Goal: Transaction & Acquisition: Purchase product/service

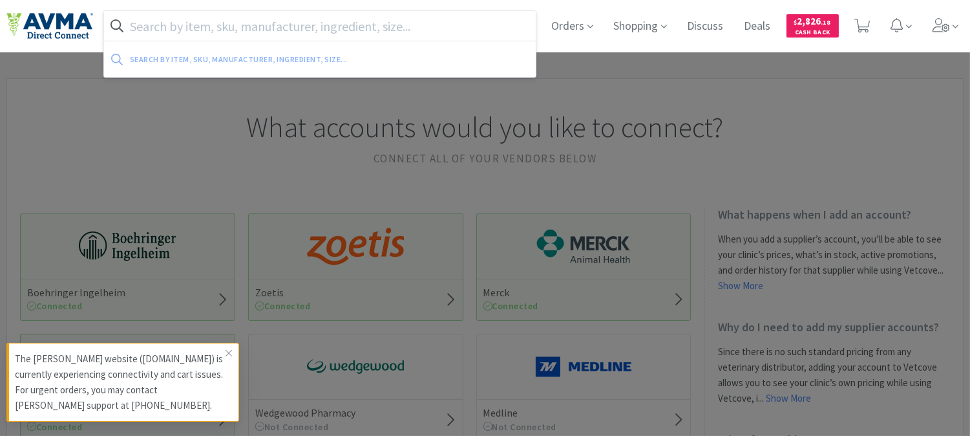
click at [464, 21] on input "text" at bounding box center [320, 26] width 432 height 30
paste input "078938219"
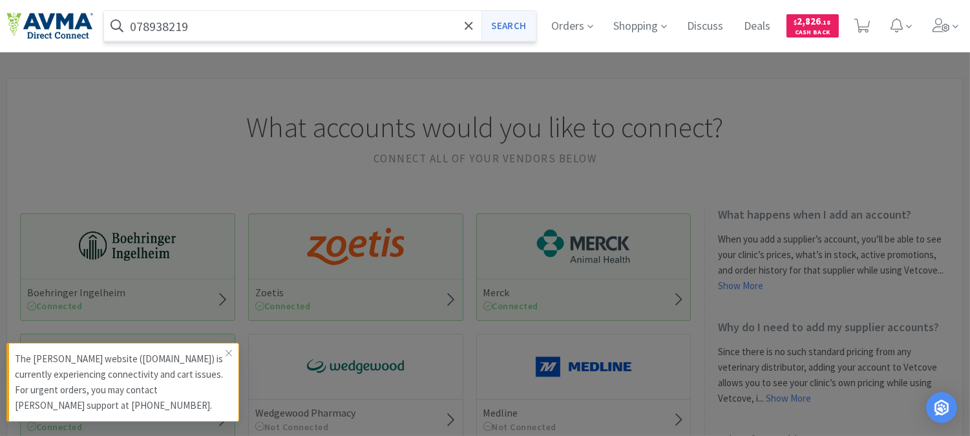
type input "078938219"
click at [500, 20] on button "Search" at bounding box center [508, 26] width 54 height 30
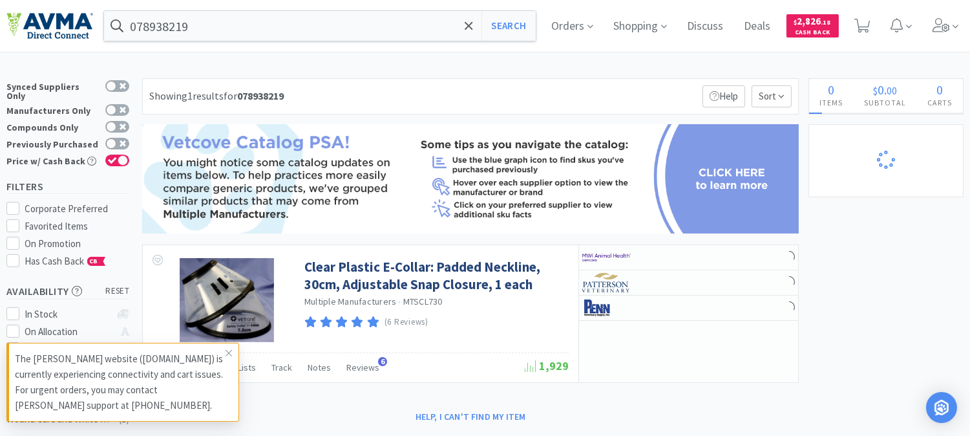
select select "3"
select select "2"
select select "1"
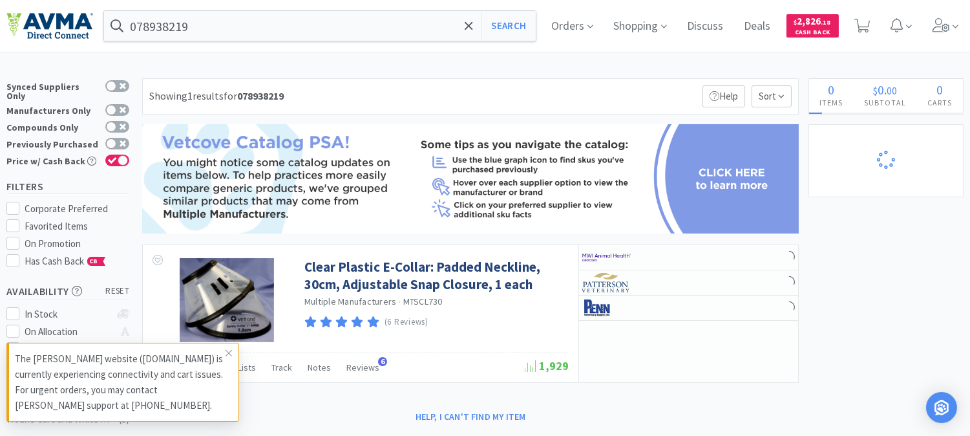
select select "1"
select select "8"
select select "5"
select select "1"
select select "4"
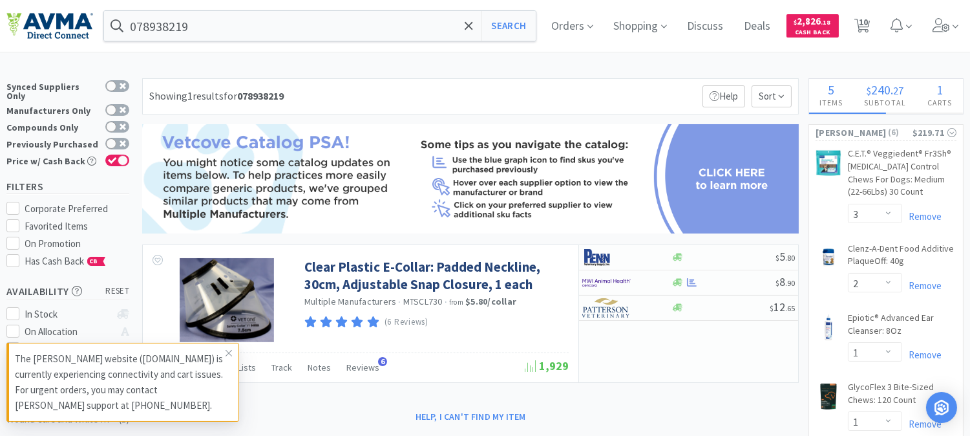
select select "1"
select select "6"
select select "3"
select select "1"
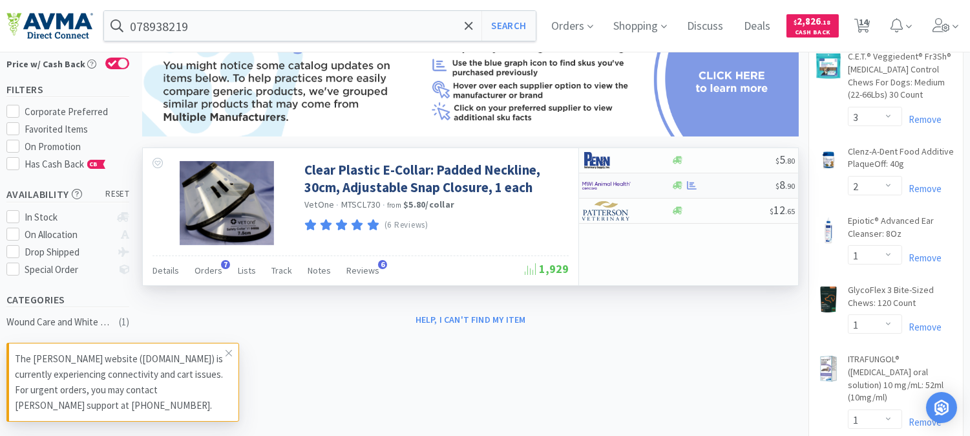
scroll to position [72, 0]
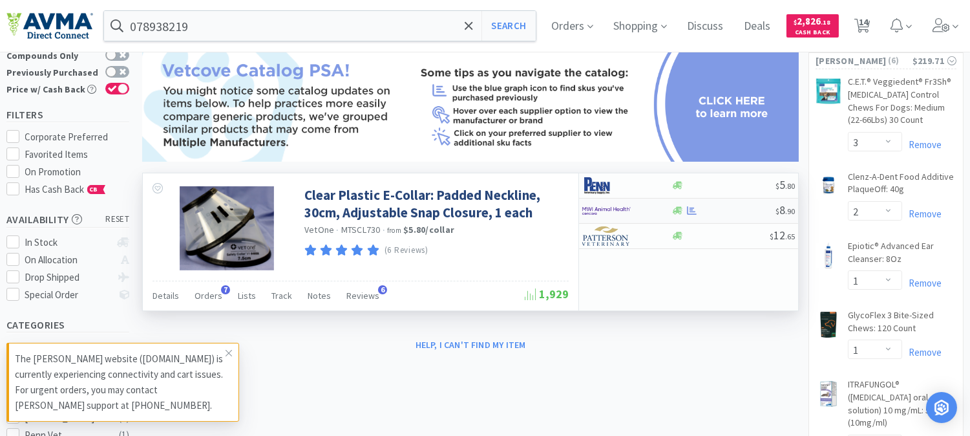
select select "1"
select select "6"
select select "1"
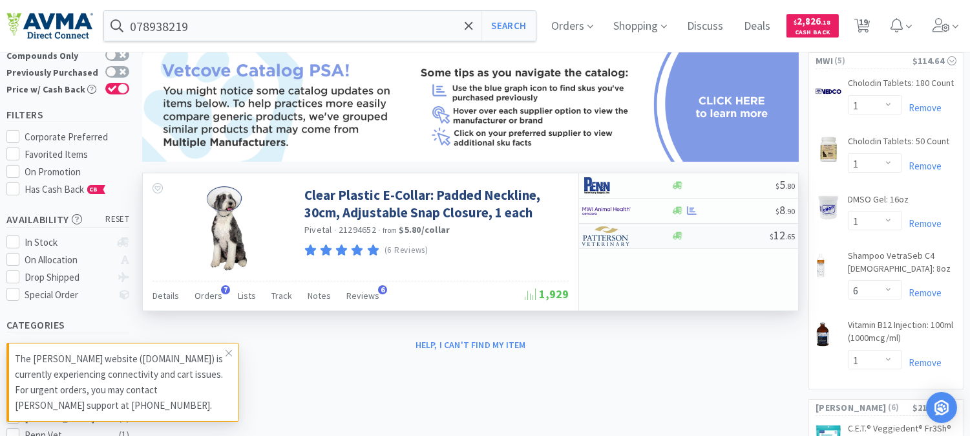
select select "6"
select select "2"
select select "3"
select select "1"
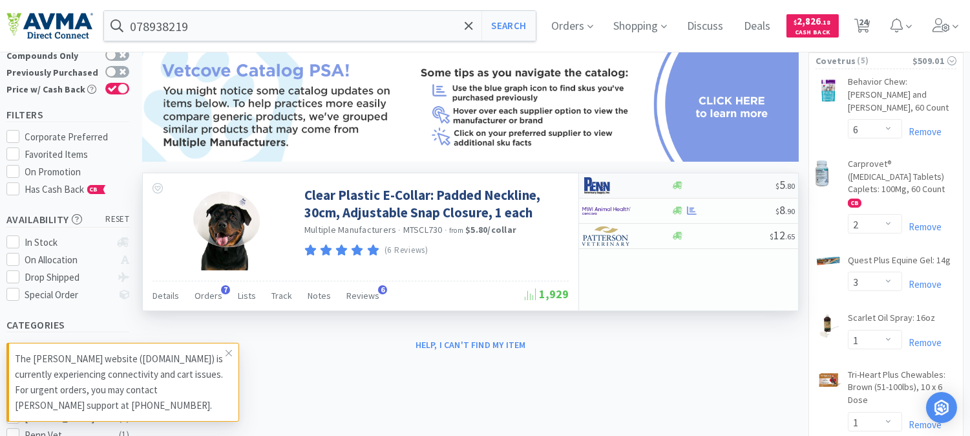
click at [604, 185] on img at bounding box center [606, 185] width 48 height 19
select select "1"
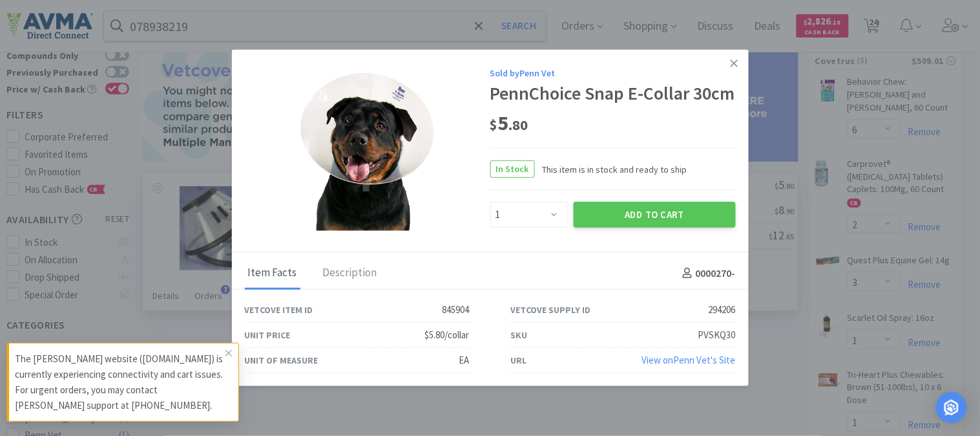
click at [399, 165] on img at bounding box center [368, 147] width 168 height 168
click at [346, 282] on div "Description" at bounding box center [350, 273] width 61 height 32
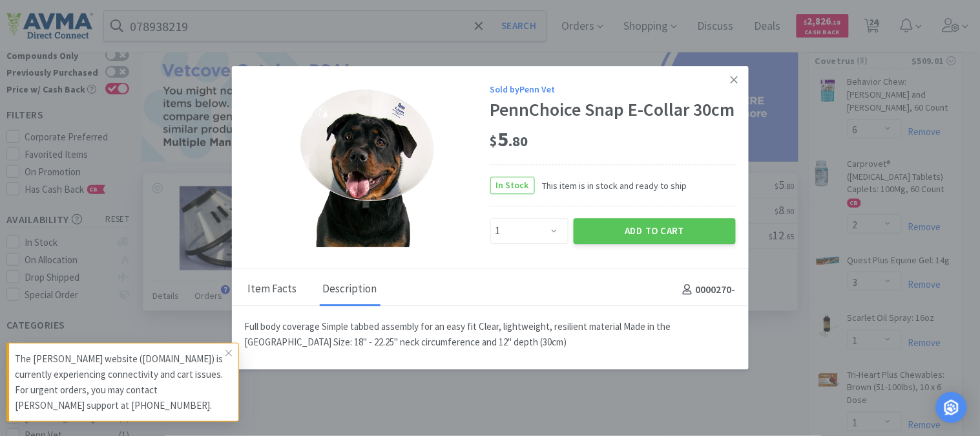
click at [280, 293] on div "Item Facts" at bounding box center [273, 289] width 56 height 32
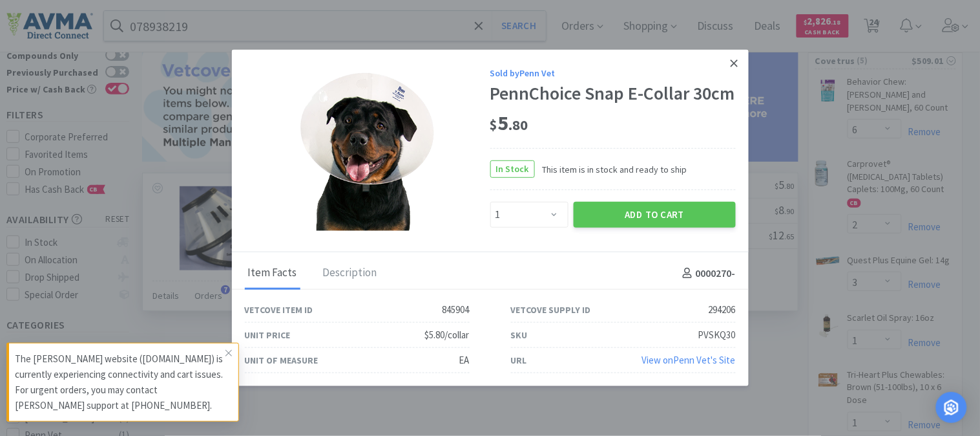
click at [738, 59] on icon at bounding box center [734, 64] width 7 height 12
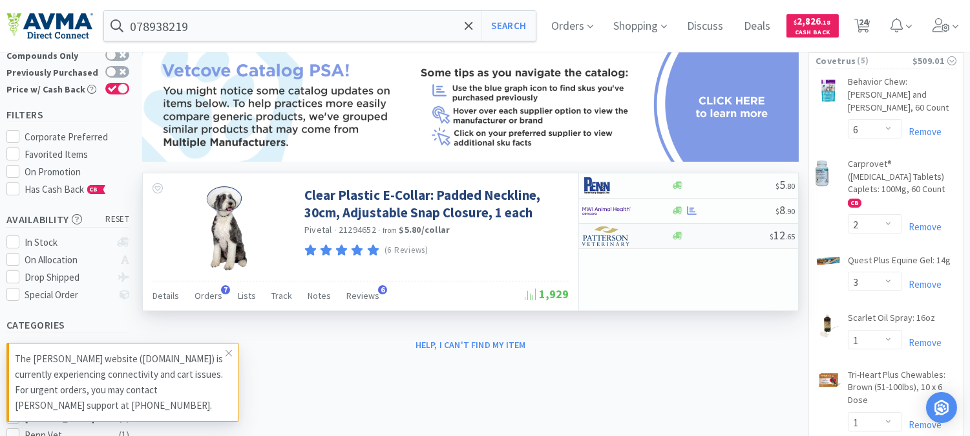
click at [609, 234] on img at bounding box center [606, 235] width 48 height 19
select select "1"
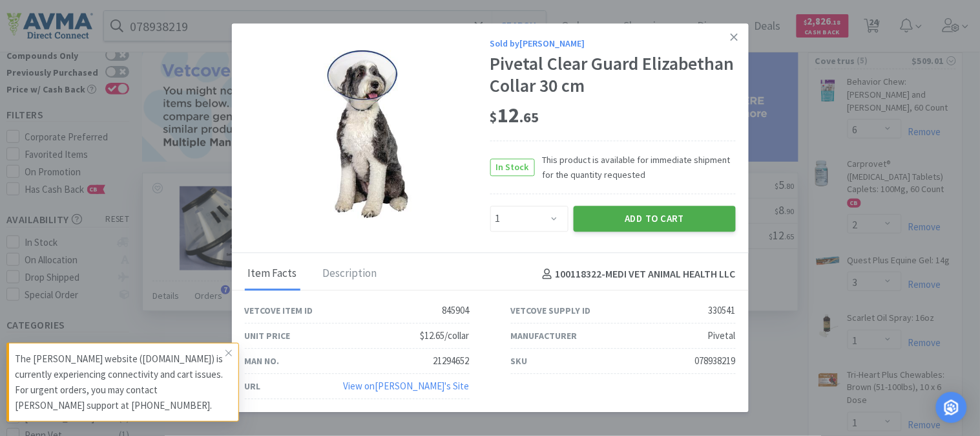
click at [709, 218] on button "Add to Cart" at bounding box center [655, 218] width 162 height 26
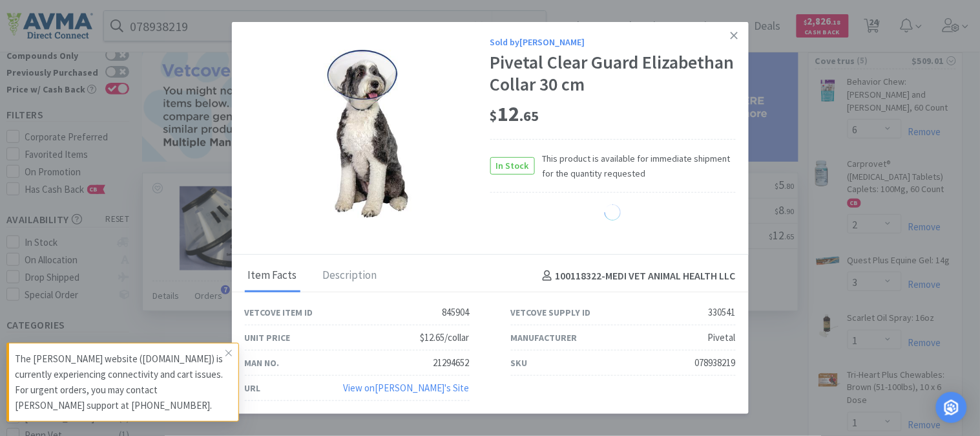
select select "1"
select select "2"
select select "1"
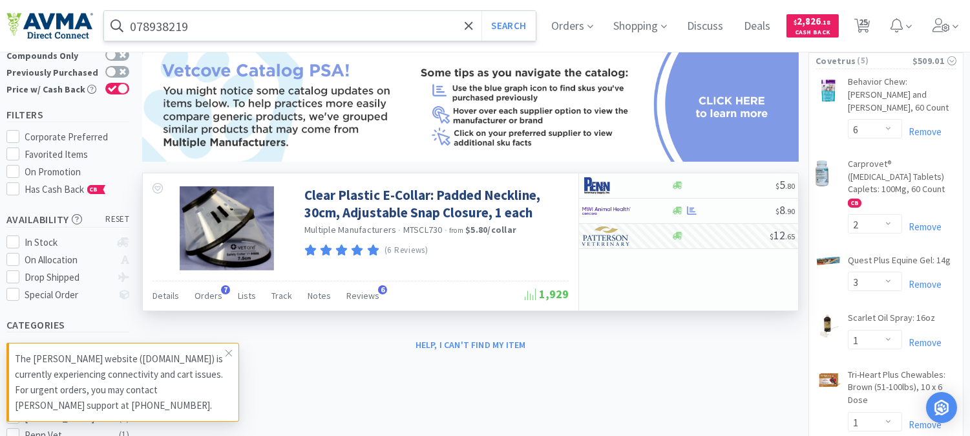
click at [220, 15] on input "078938219" at bounding box center [320, 26] width 432 height 30
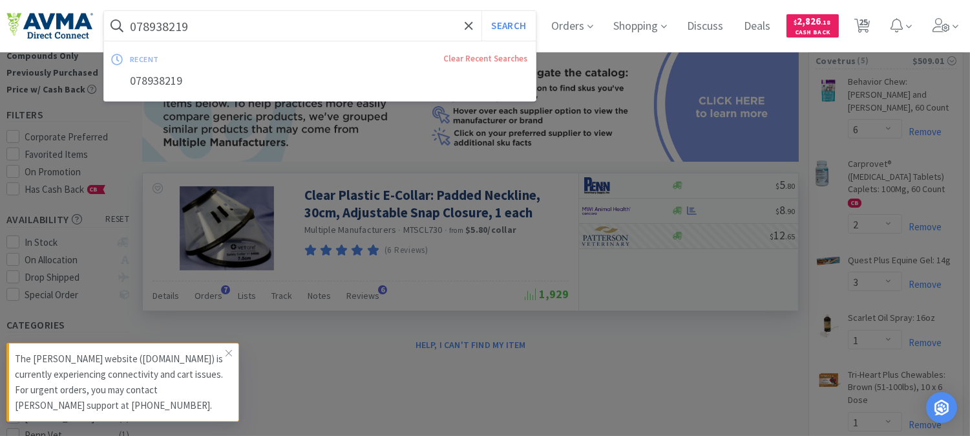
click at [211, 23] on input "078938219" at bounding box center [320, 26] width 432 height 30
click at [227, 352] on icon at bounding box center [229, 353] width 8 height 10
click at [221, 24] on input "078938219" at bounding box center [320, 26] width 432 height 30
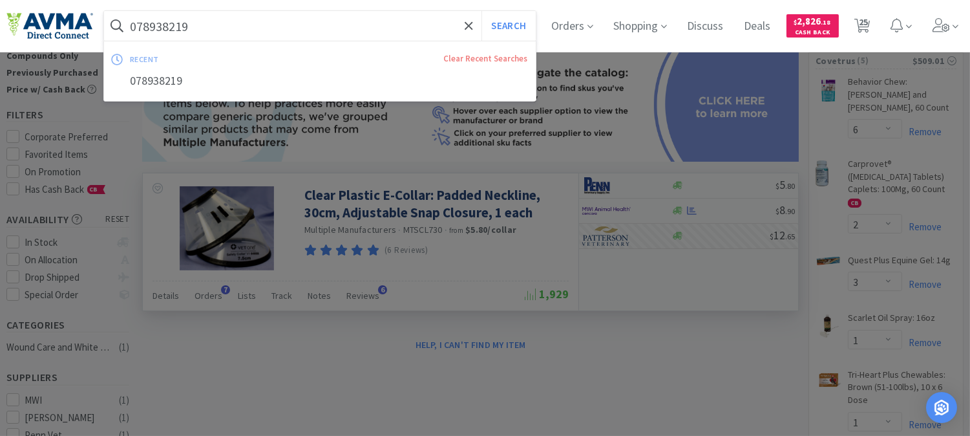
paste input "35470"
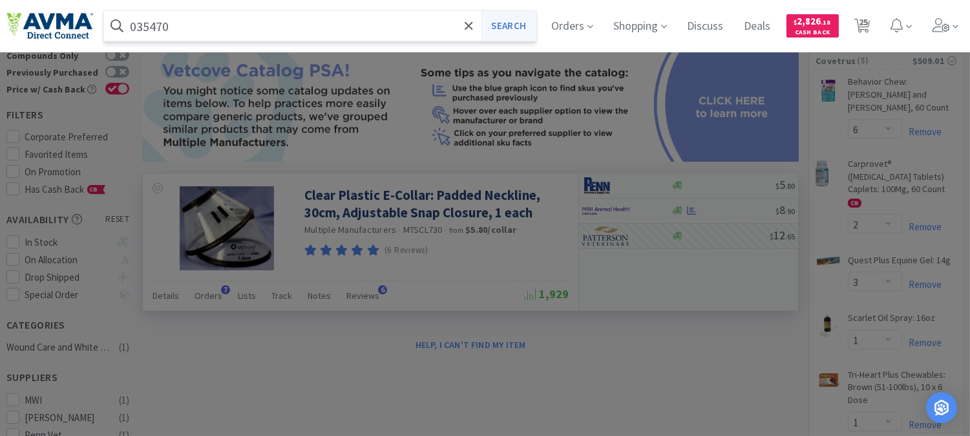
type input "035470"
click at [518, 25] on button "Search" at bounding box center [508, 26] width 54 height 30
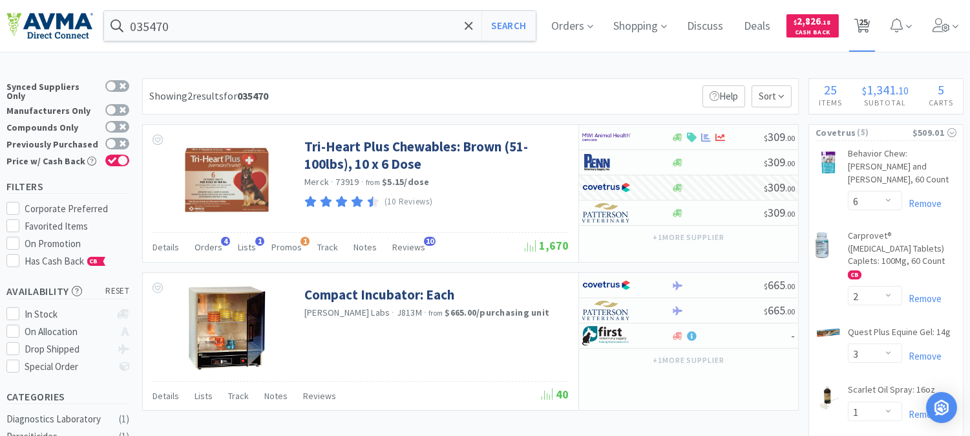
click at [868, 25] on span "25" at bounding box center [863, 22] width 9 height 52
select select "6"
select select "2"
select select "3"
select select "1"
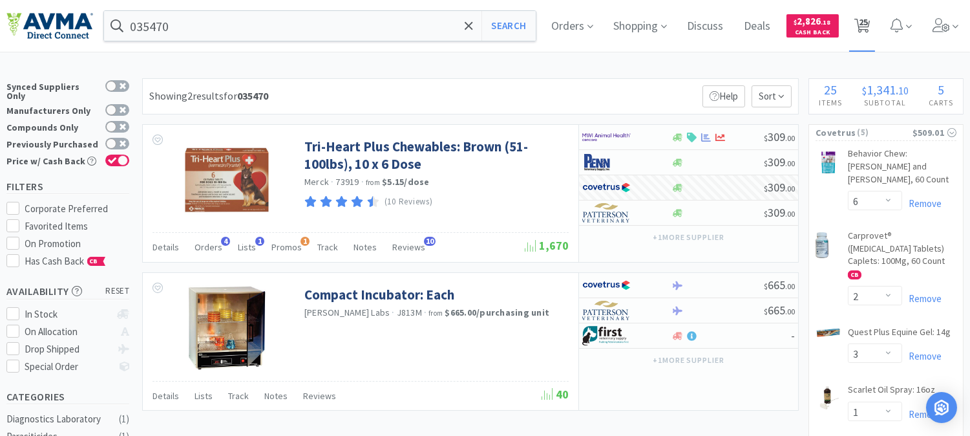
select select "1"
select select "6"
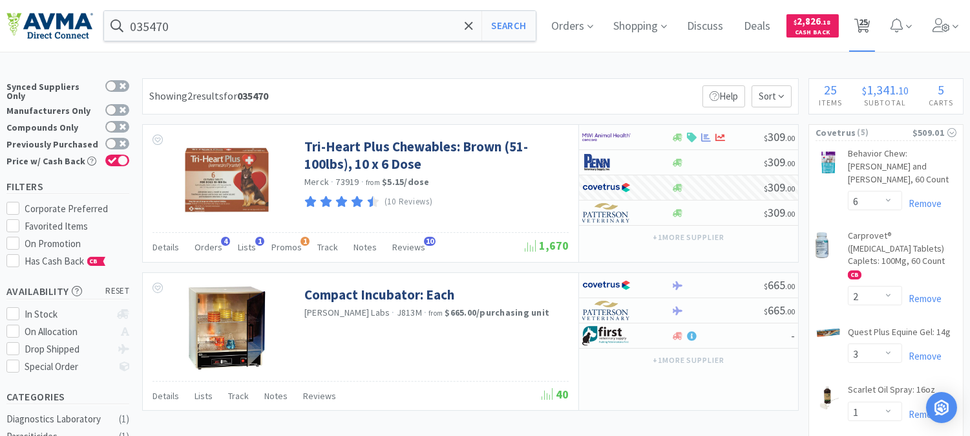
select select "1"
select select "3"
select select "1"
select select "2"
select select "1"
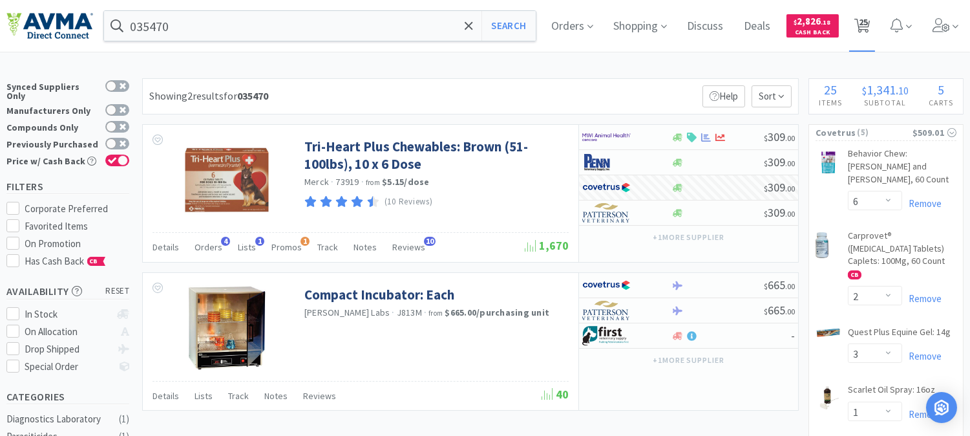
select select "1"
select select "8"
select select "5"
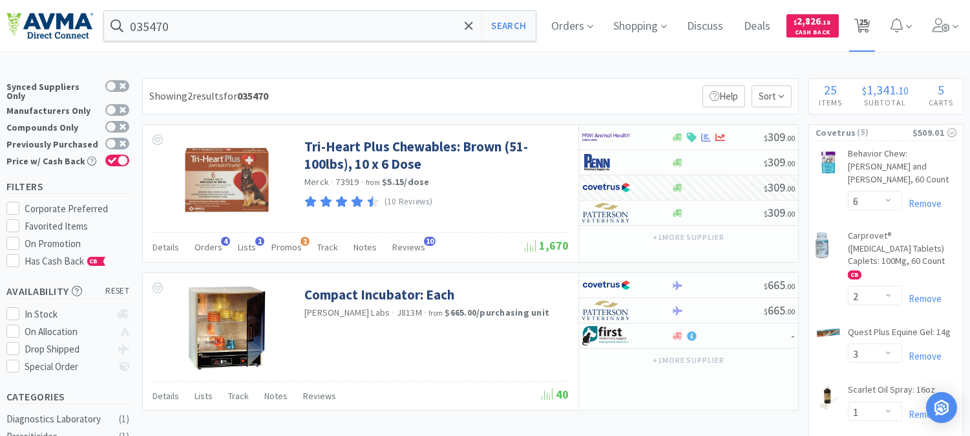
select select "1"
select select "4"
select select "1"
select select "6"
select select "3"
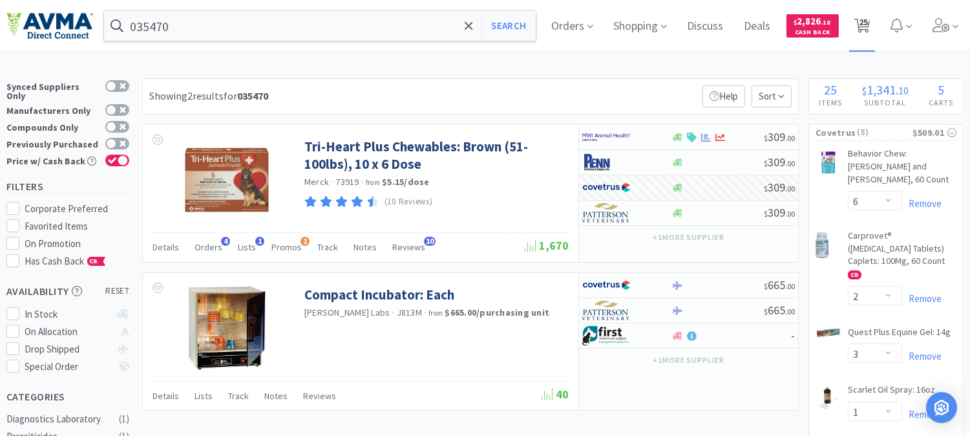
select select "1"
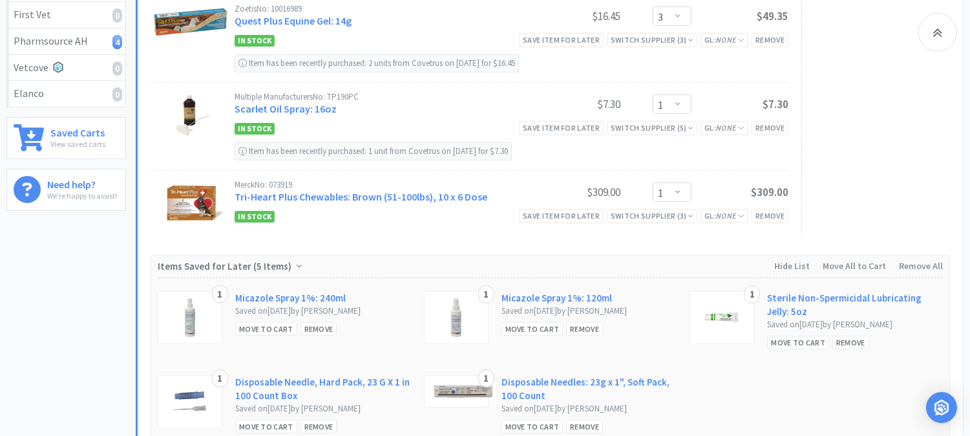
scroll to position [359, 0]
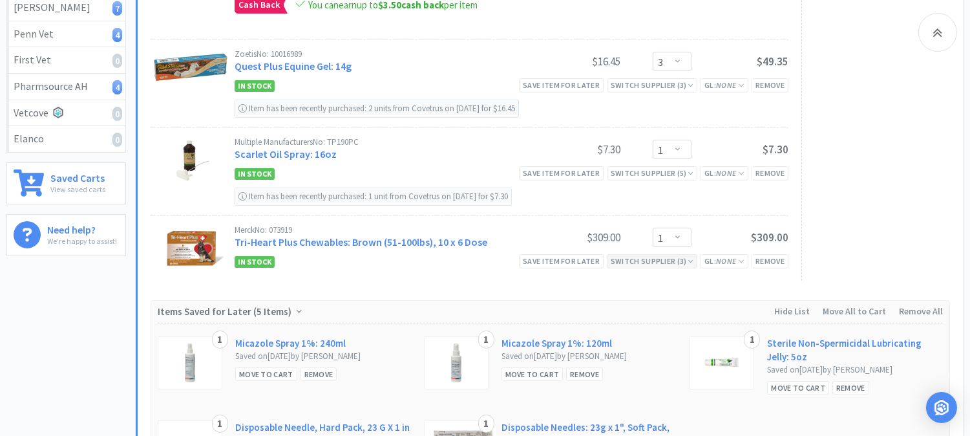
click at [666, 262] on div "Switch Supplier ( 3 )" at bounding box center [652, 261] width 83 height 12
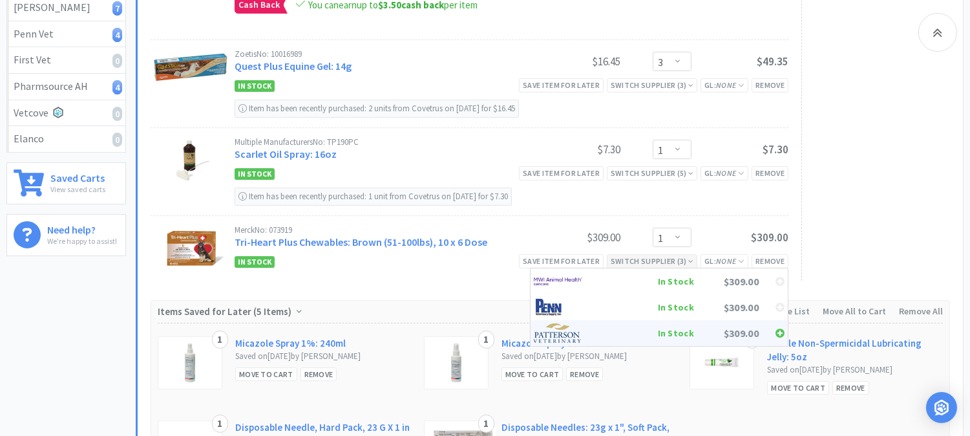
click at [557, 333] on img at bounding box center [558, 332] width 48 height 19
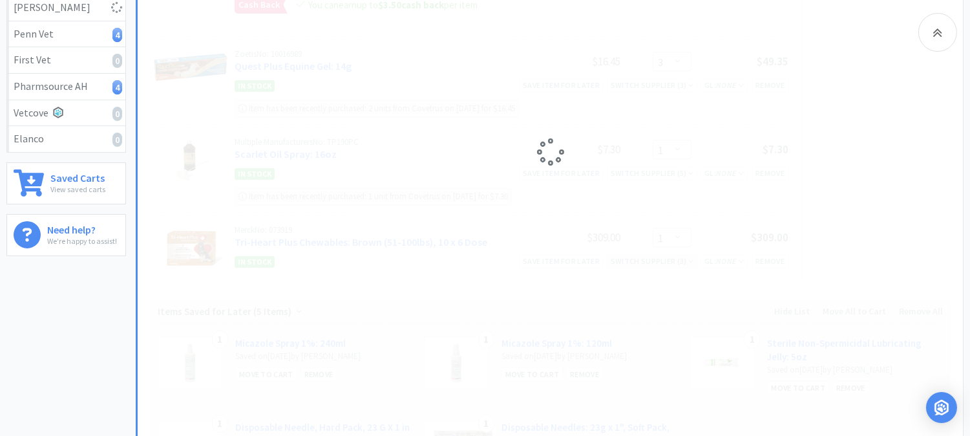
select select "1"
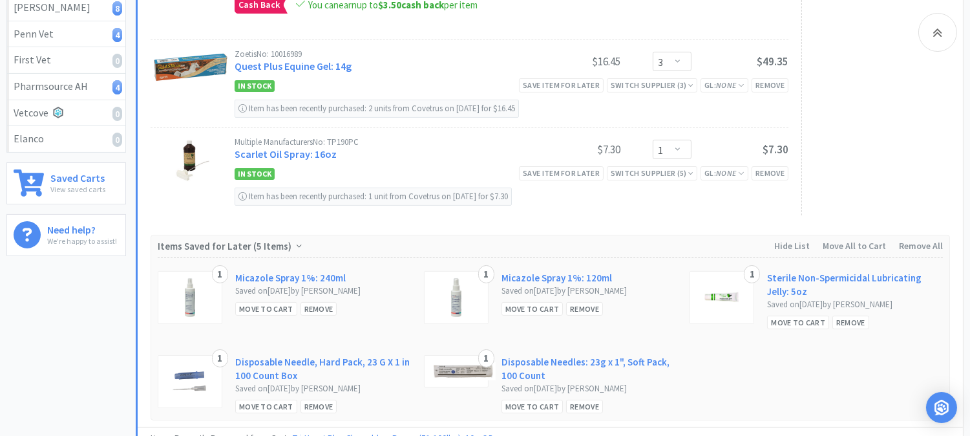
scroll to position [0, 0]
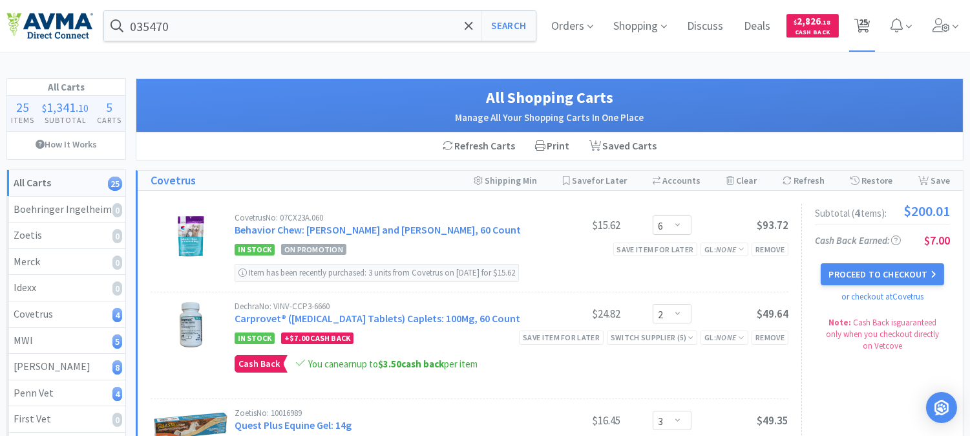
click at [868, 23] on icon at bounding box center [862, 26] width 16 height 14
click at [861, 21] on span "25" at bounding box center [863, 22] width 9 height 52
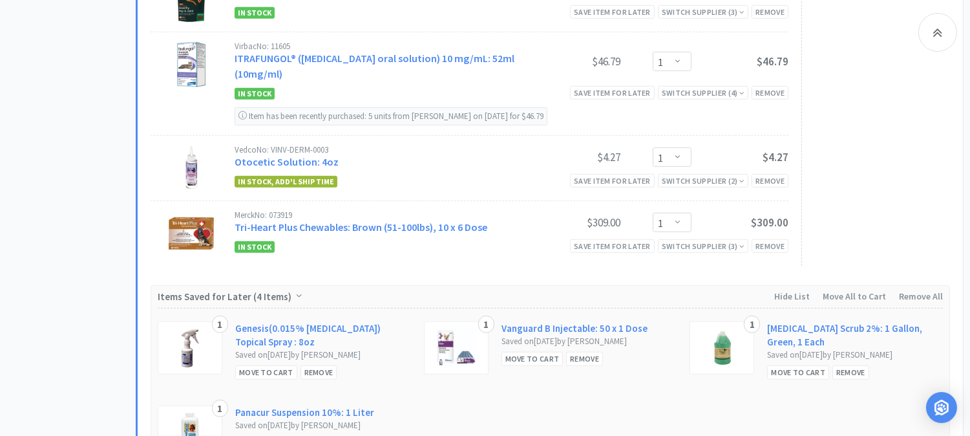
scroll to position [1794, 0]
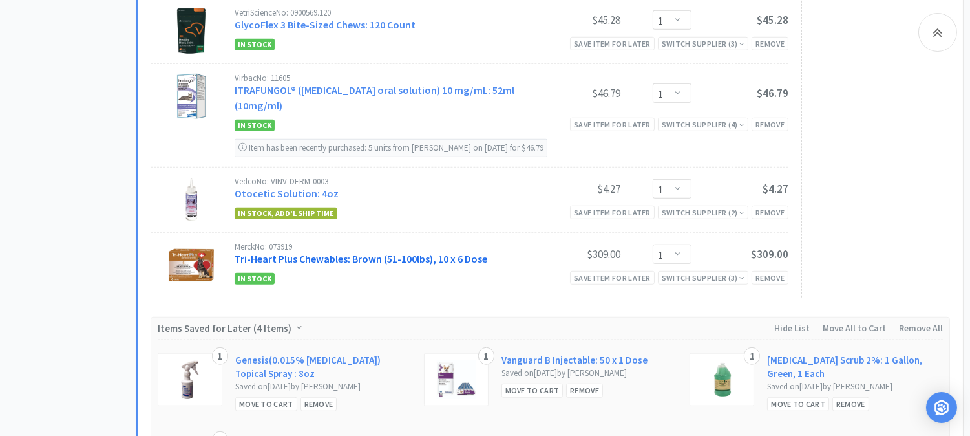
click at [306, 262] on link "Tri-Heart Plus Chewables: Brown (51-100lbs), 10 x 6 Dose" at bounding box center [361, 258] width 253 height 13
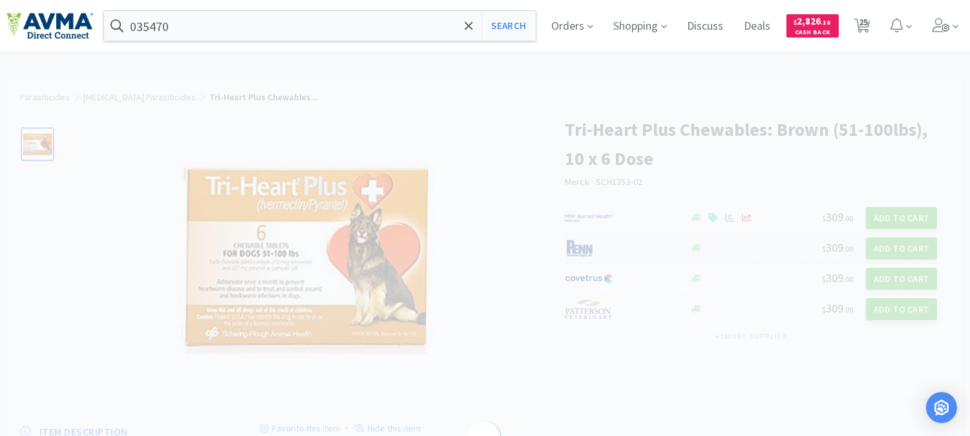
select select "190877"
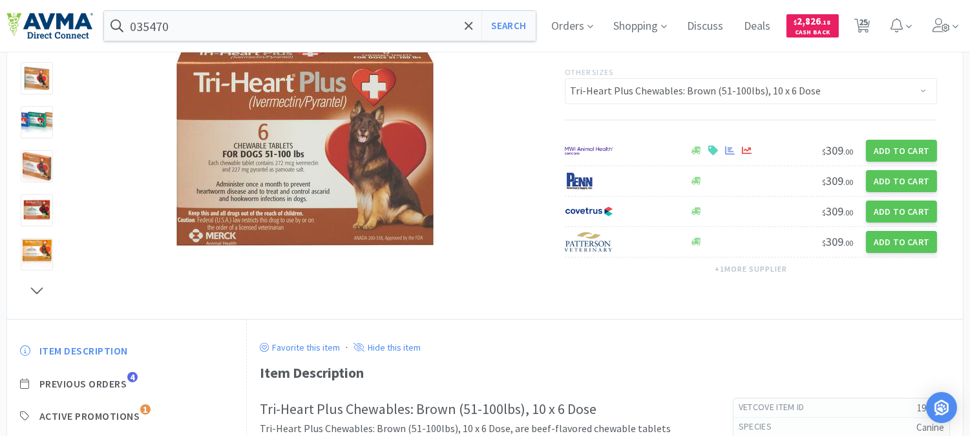
scroll to position [89, 0]
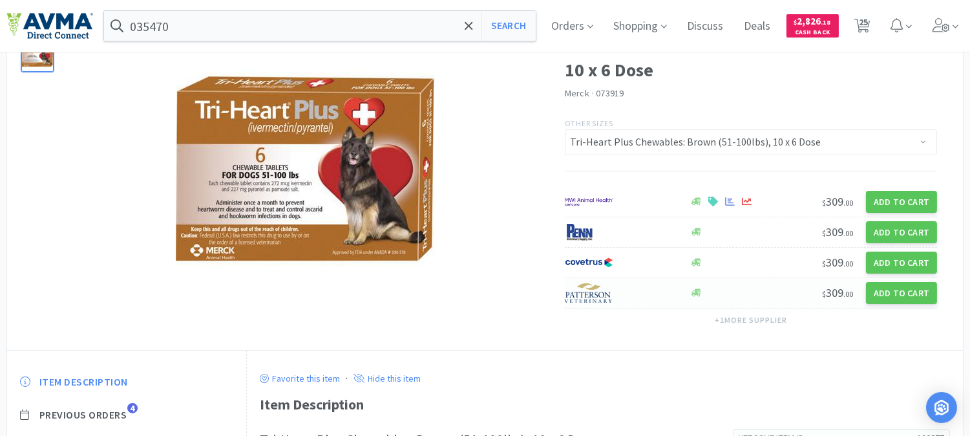
click at [589, 294] on img at bounding box center [589, 292] width 48 height 19
select select "1"
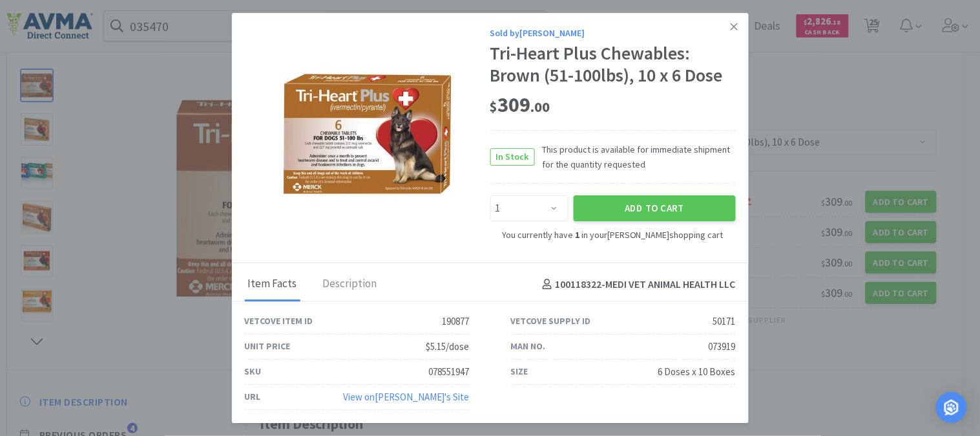
click at [441, 368] on div "078551947" at bounding box center [449, 372] width 41 height 16
click at [442, 368] on div "078551947" at bounding box center [449, 372] width 41 height 16
click at [442, 371] on div "078551947" at bounding box center [449, 372] width 41 height 16
click at [442, 372] on div "078551947" at bounding box center [449, 372] width 41 height 16
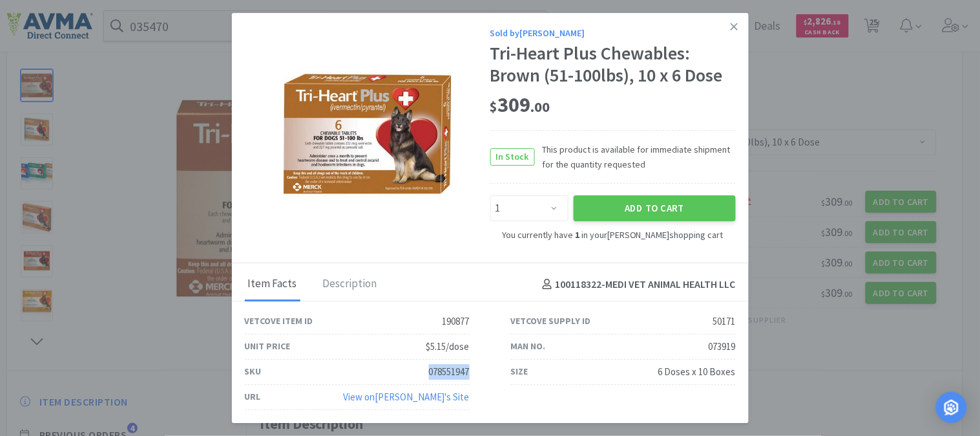
copy div "078551947"
click at [737, 23] on icon at bounding box center [734, 27] width 7 height 12
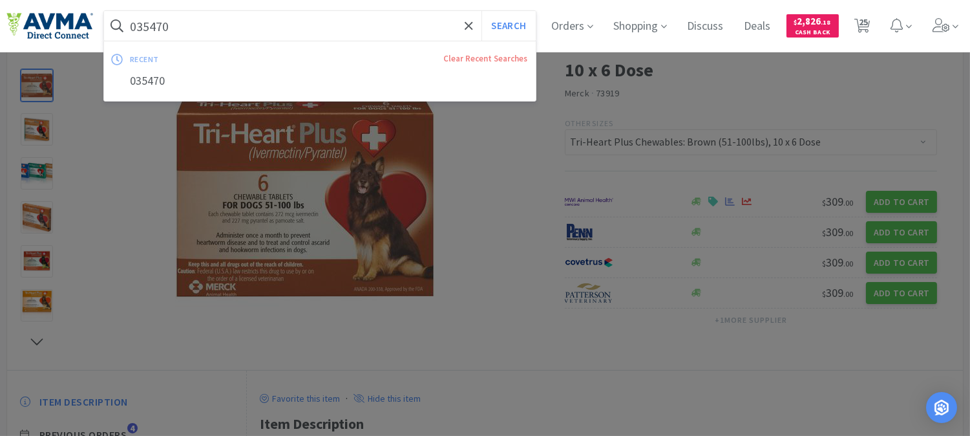
click at [227, 29] on input "035470" at bounding box center [320, 26] width 432 height 30
paste input "74163"
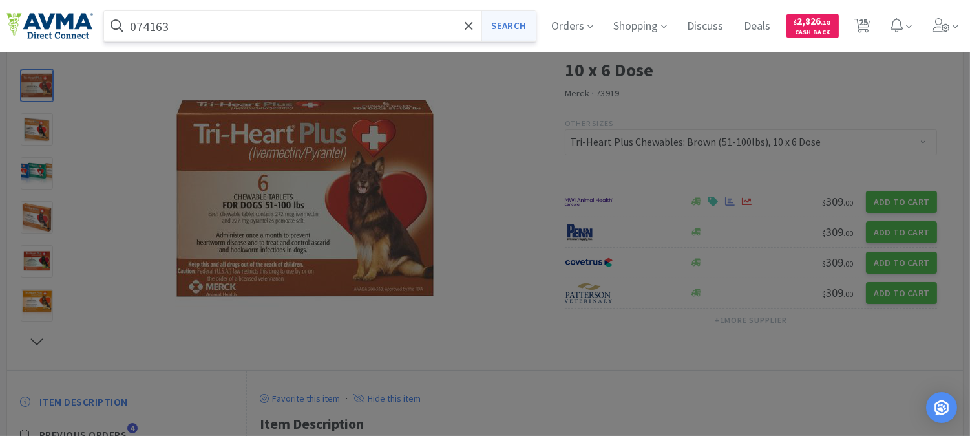
type input "074163"
click at [506, 28] on button "Search" at bounding box center [508, 26] width 54 height 30
select select "6"
select select "2"
select select "3"
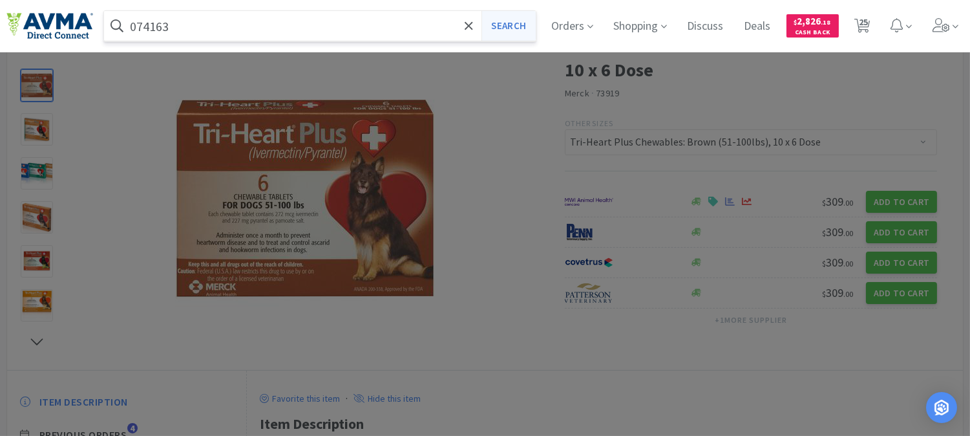
select select "1"
select select "6"
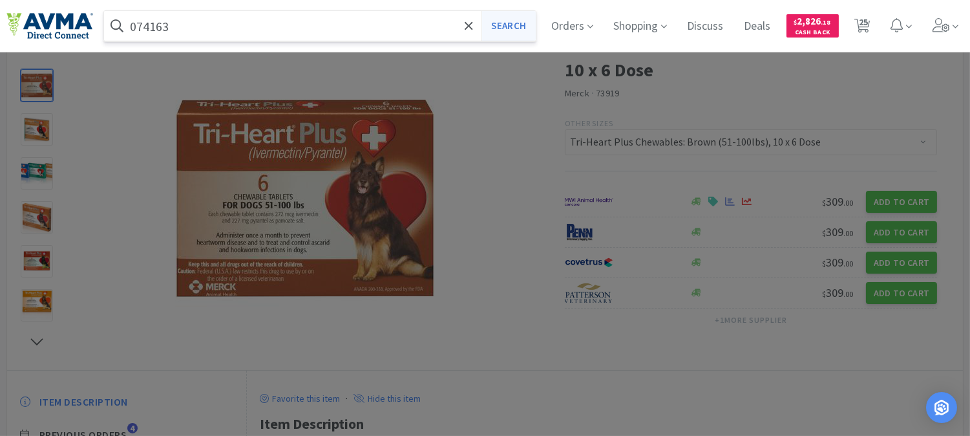
select select "1"
select select "3"
select select "1"
select select "2"
select select "1"
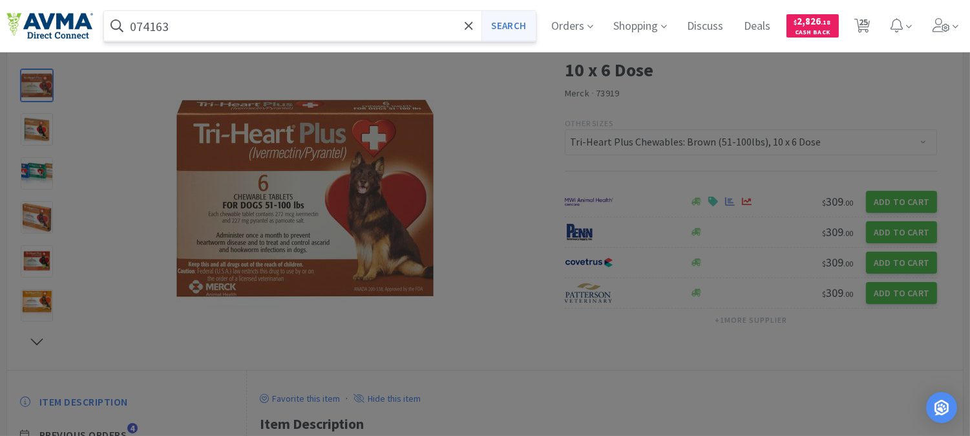
select select "1"
select select "8"
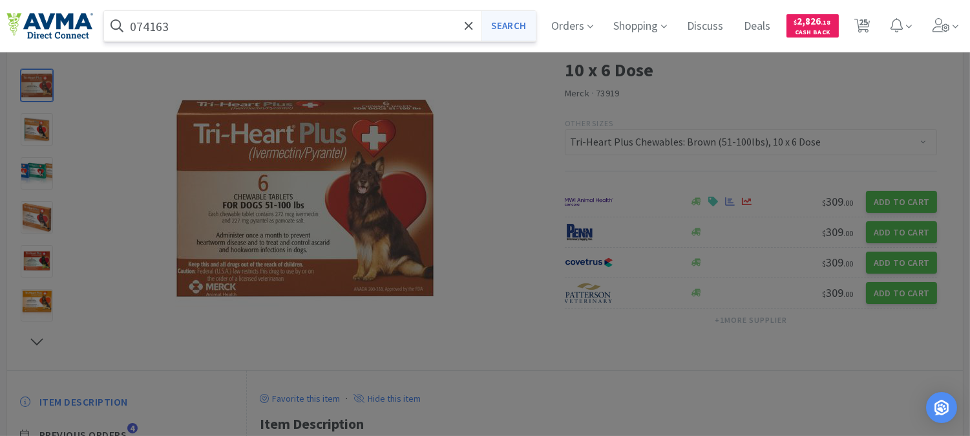
select select "5"
select select "1"
select select "4"
select select "1"
select select "6"
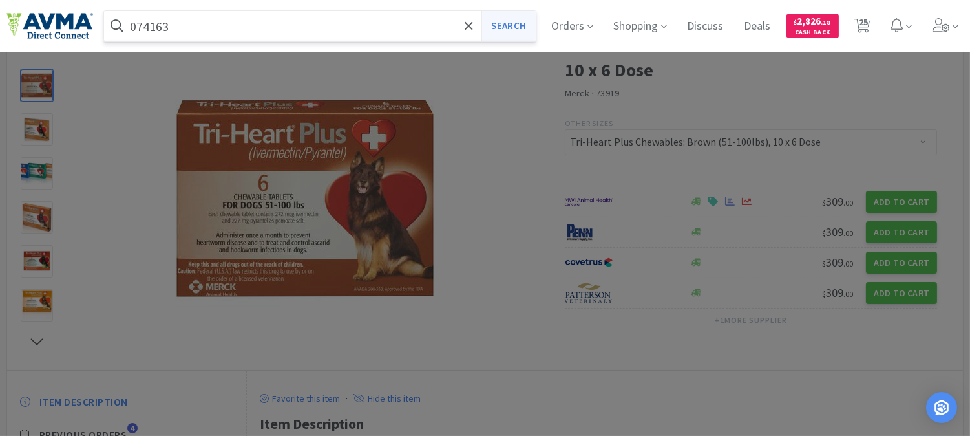
select select "3"
select select "1"
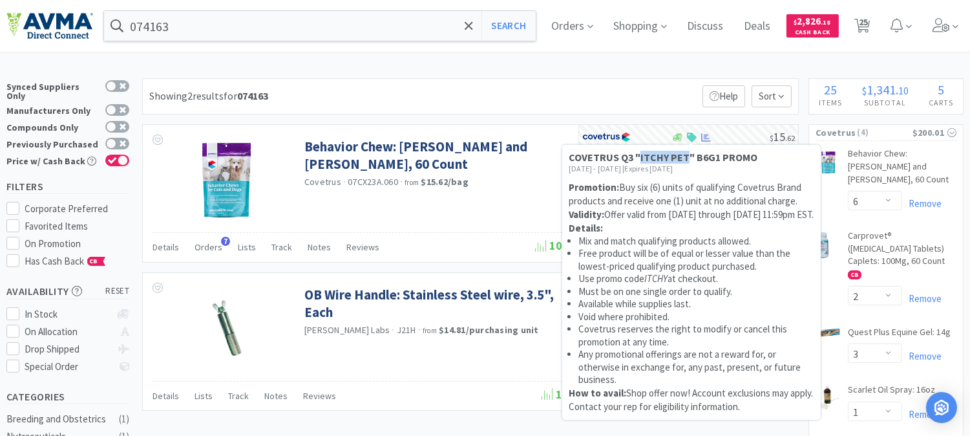
drag, startPoint x: 686, startPoint y: 154, endPoint x: 640, endPoint y: 159, distance: 46.2
click at [640, 159] on strong "COVETRUS Q3 "ITCHY PET" B6G1 PROMO" at bounding box center [663, 157] width 189 height 13
select select "1"
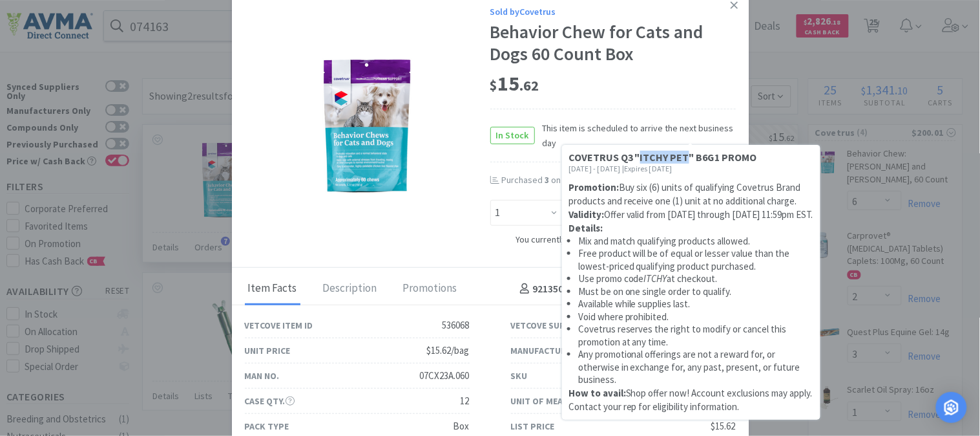
copy strong "ITCHY PET"
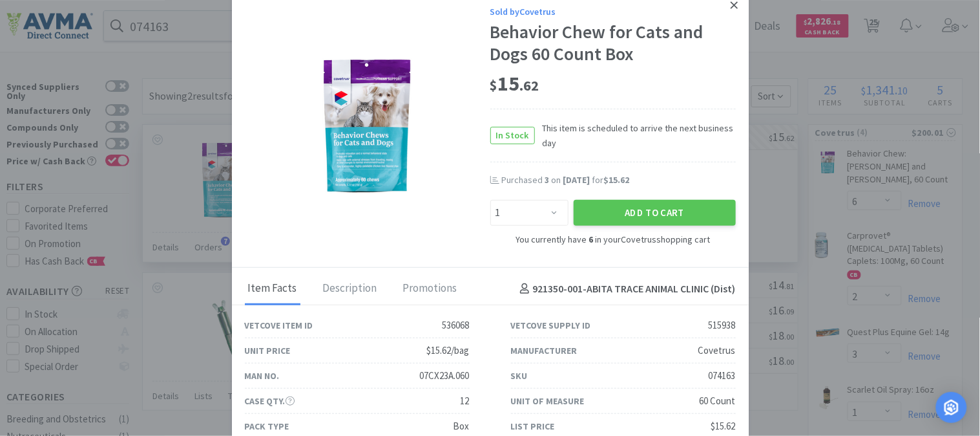
click at [731, 7] on icon at bounding box center [734, 5] width 7 height 12
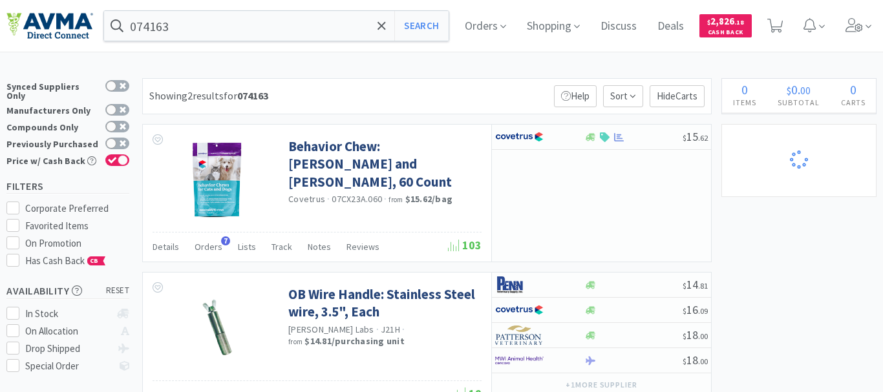
select select "6"
select select "2"
select select "3"
select select "1"
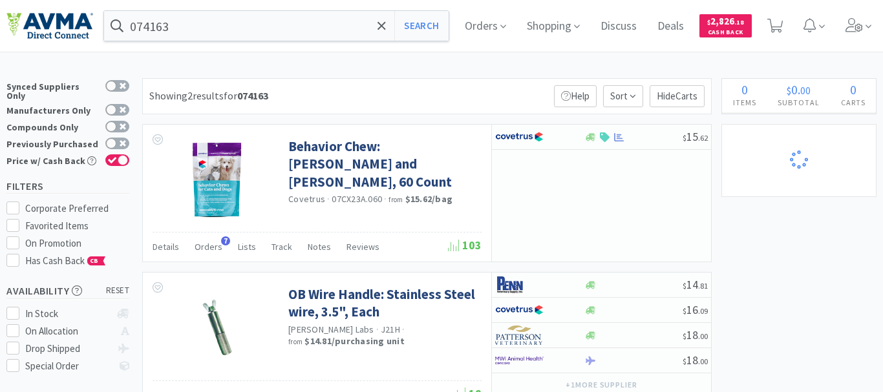
select select "1"
select select "6"
select select "1"
select select "3"
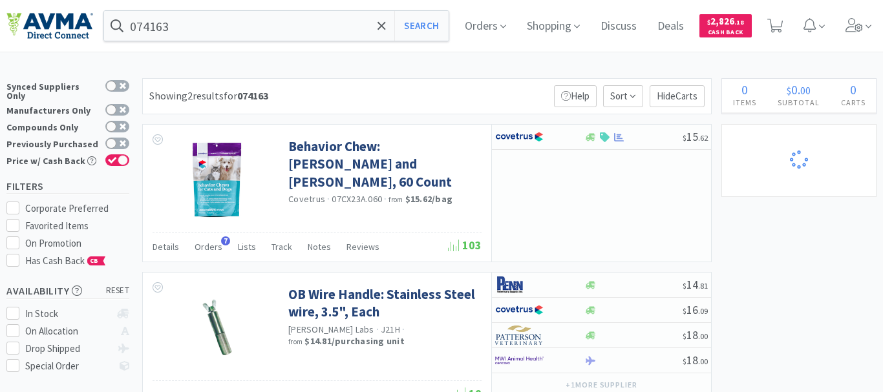
select select "1"
select select "2"
select select "1"
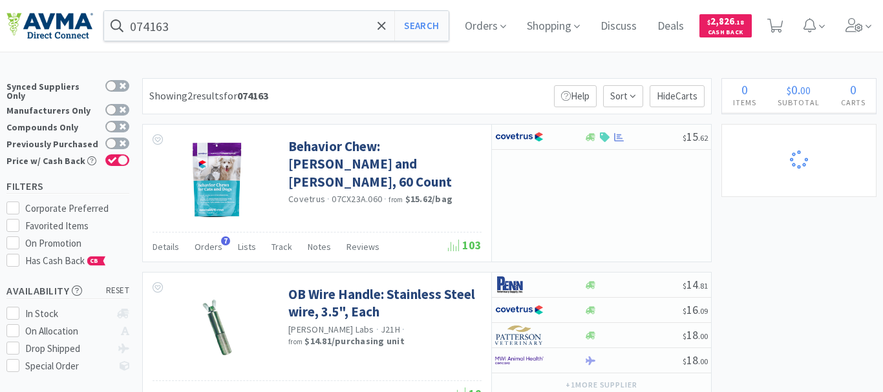
select select "1"
select select "8"
select select "5"
select select "1"
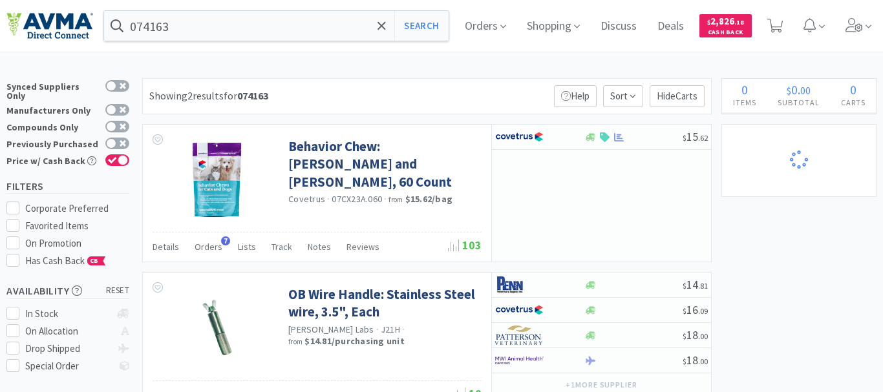
select select "4"
select select "1"
select select "6"
select select "3"
select select "1"
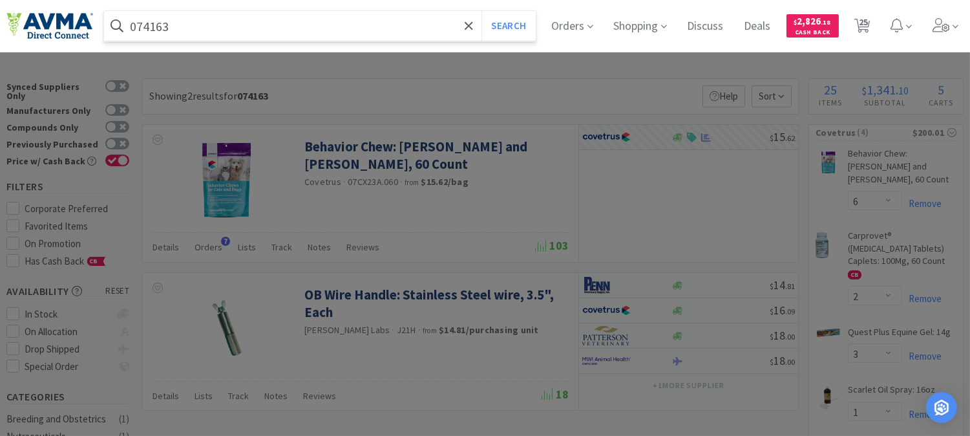
click at [278, 24] on input "074163" at bounding box center [320, 26] width 432 height 30
paste input "890709"
type input "078907093"
click at [512, 21] on button "Search" at bounding box center [508, 26] width 54 height 30
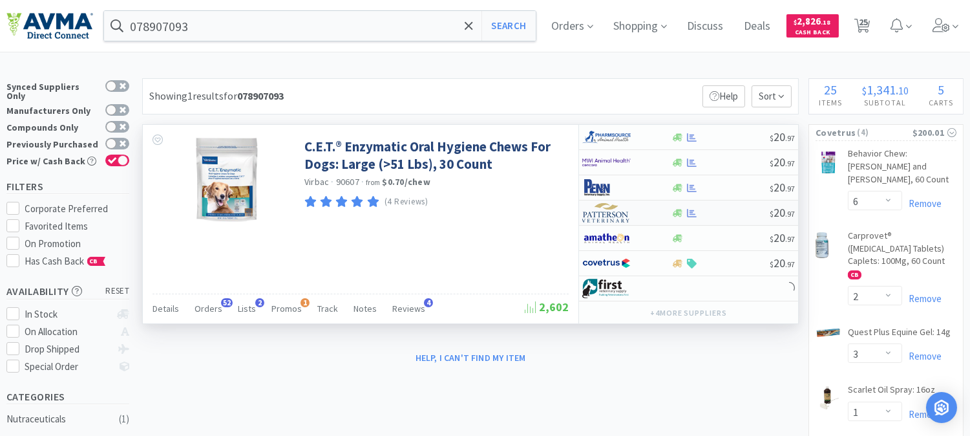
click at [624, 215] on img at bounding box center [606, 212] width 48 height 19
select select "1"
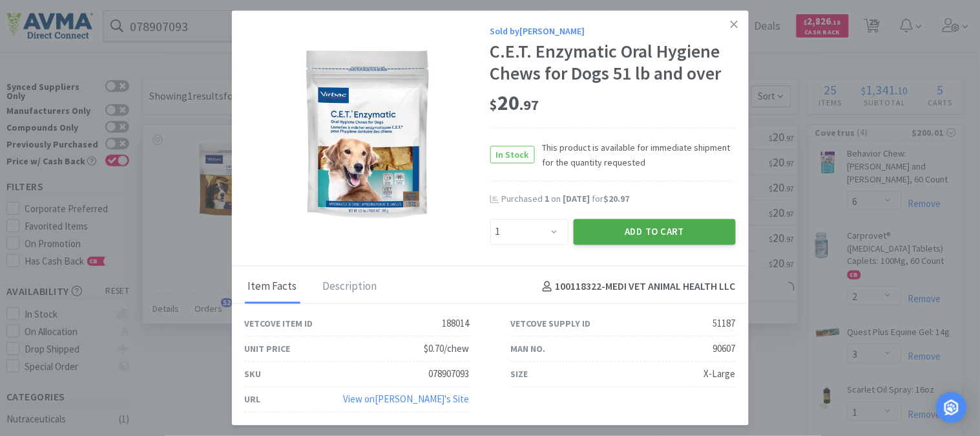
click at [653, 224] on button "Add to Cart" at bounding box center [655, 231] width 162 height 26
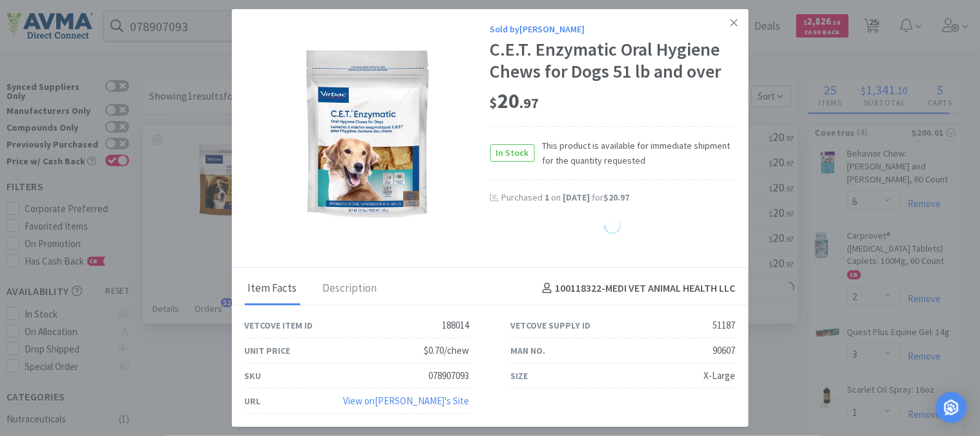
select select "1"
select select "3"
select select "1"
select select "2"
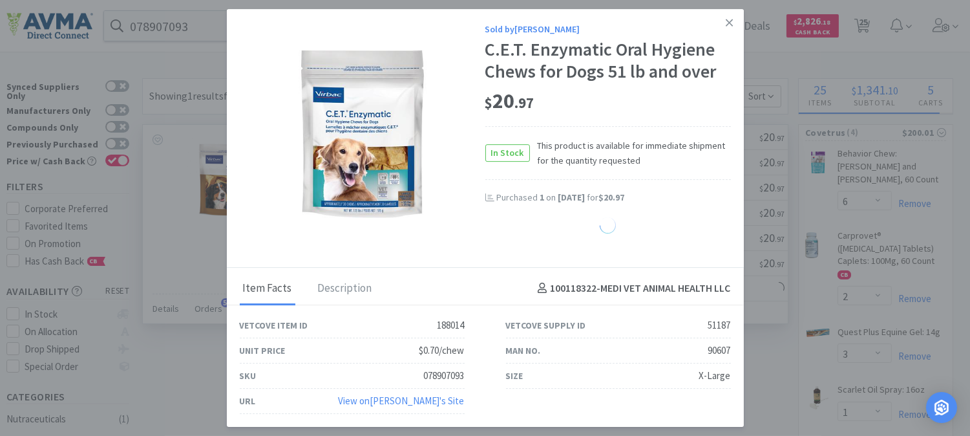
select select "1"
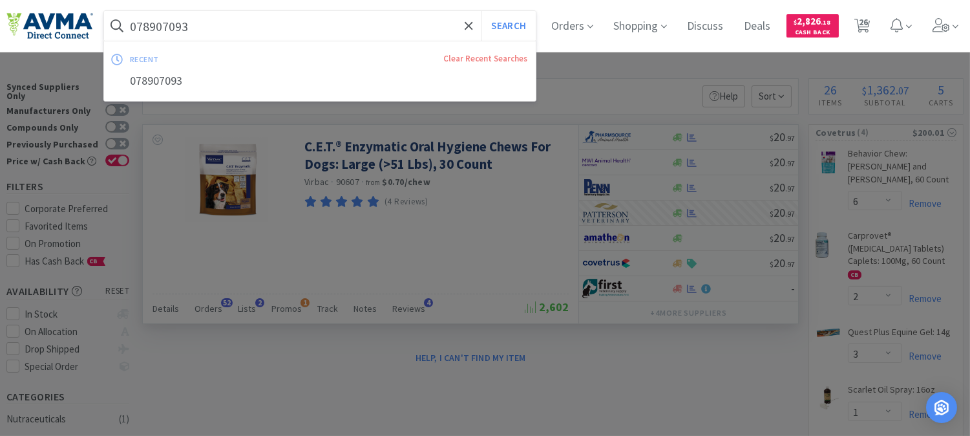
click at [353, 31] on input "078907093" at bounding box center [320, 26] width 432 height 30
paste input "07409"
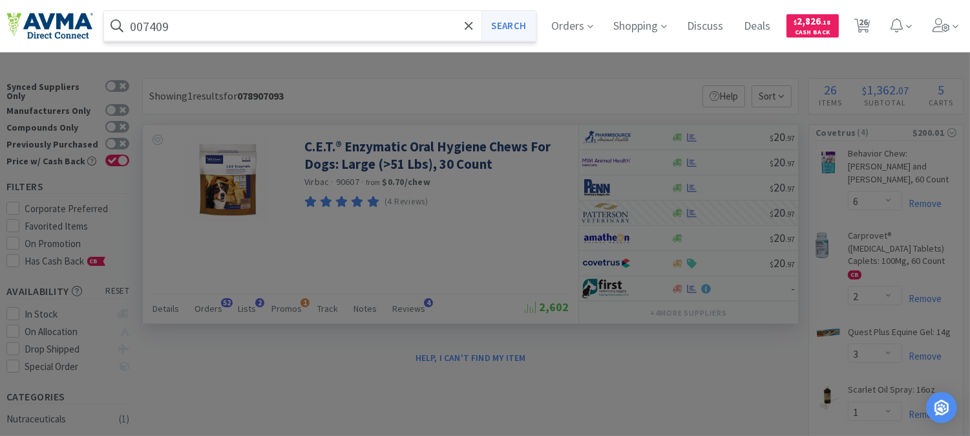
click at [531, 23] on button "Search" at bounding box center [508, 26] width 54 height 30
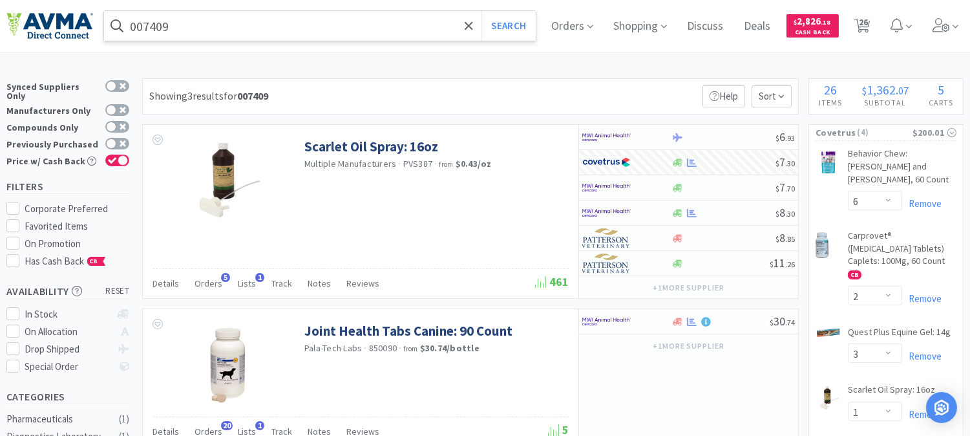
click at [275, 22] on input "007409" at bounding box center [320, 26] width 432 height 30
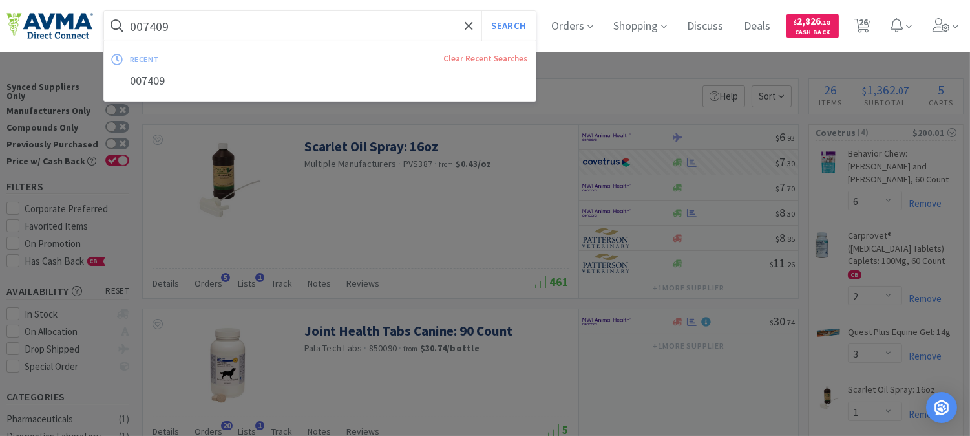
paste input "35862"
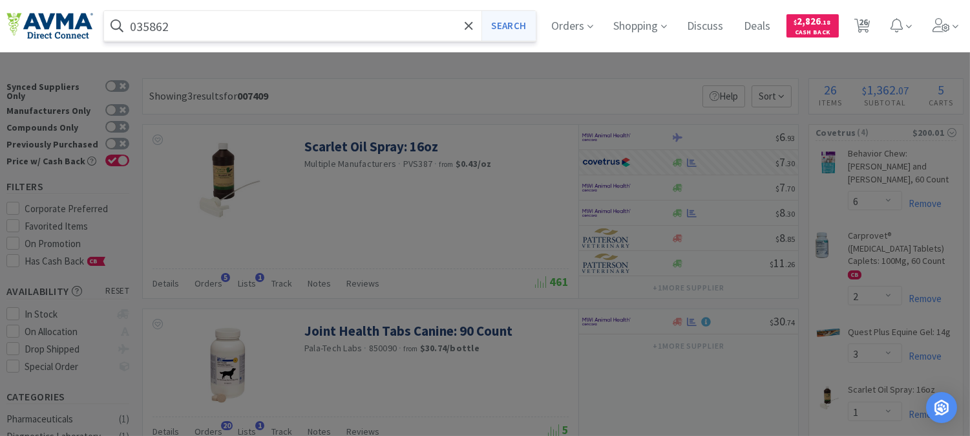
type input "035862"
click at [512, 26] on button "Search" at bounding box center [508, 26] width 54 height 30
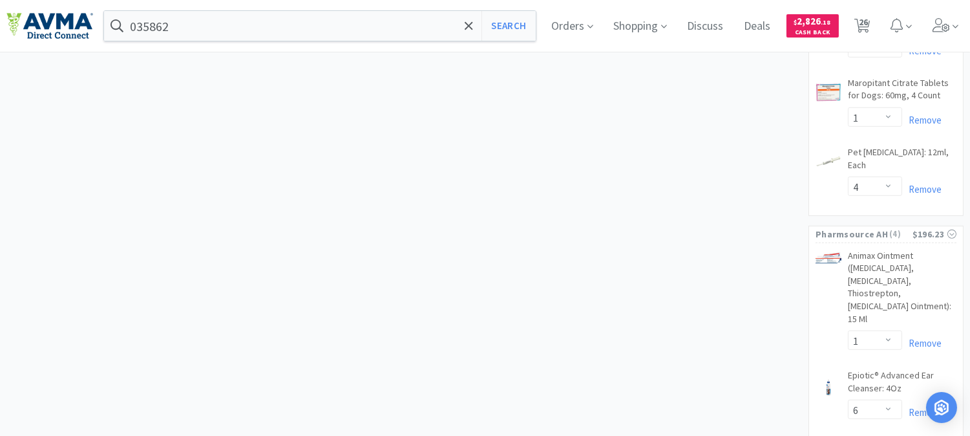
scroll to position [1651, 0]
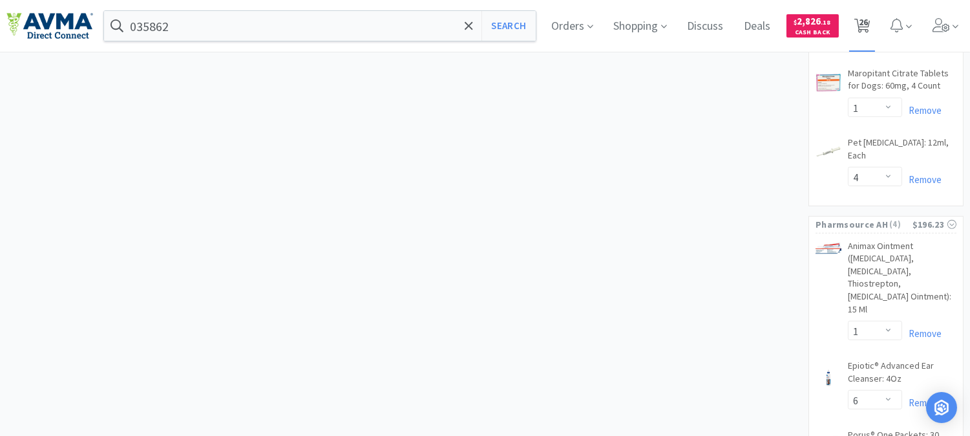
click at [868, 19] on span "26" at bounding box center [863, 22] width 9 height 52
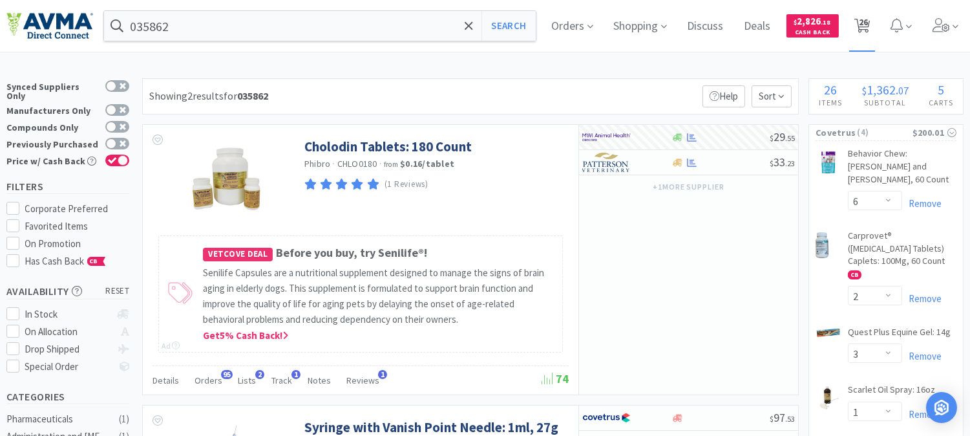
select select "6"
select select "2"
select select "3"
select select "1"
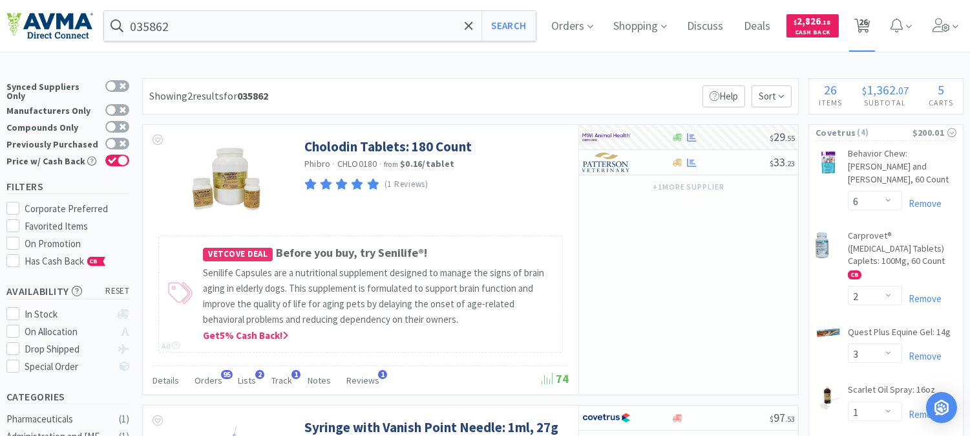
select select "1"
select select "6"
select select "1"
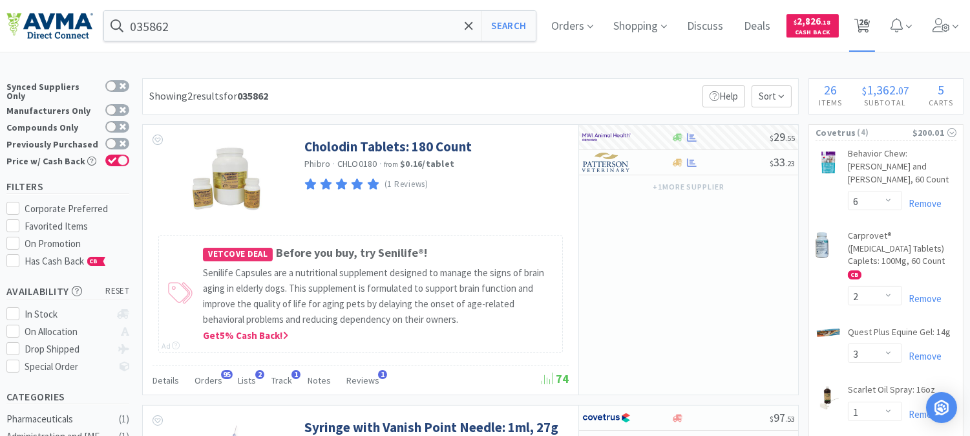
select select "3"
select select "1"
select select "2"
select select "1"
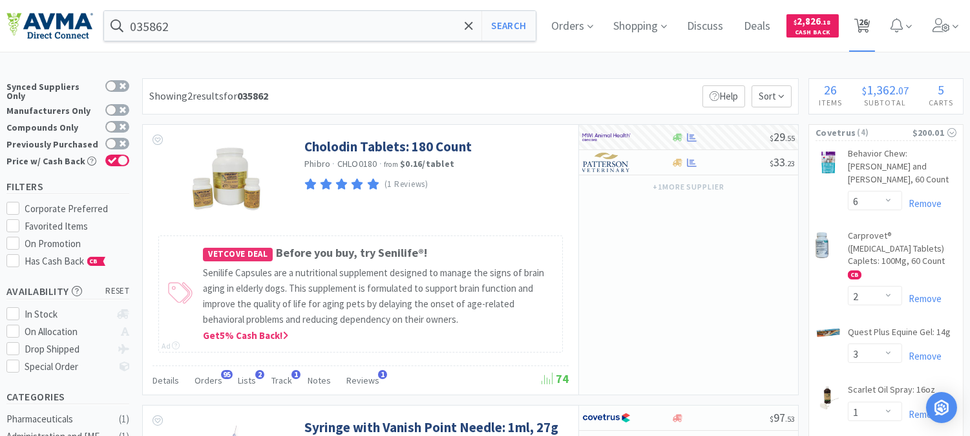
select select "1"
select select "8"
select select "5"
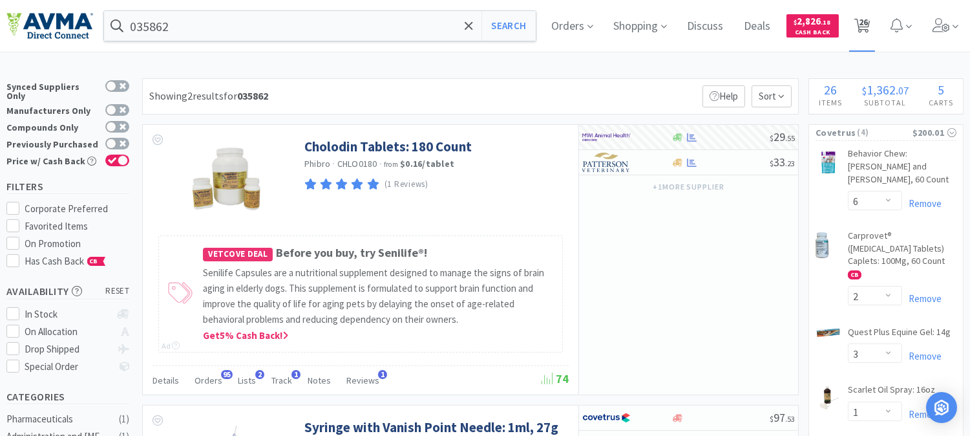
select select "1"
select select "4"
select select "1"
select select "6"
select select "3"
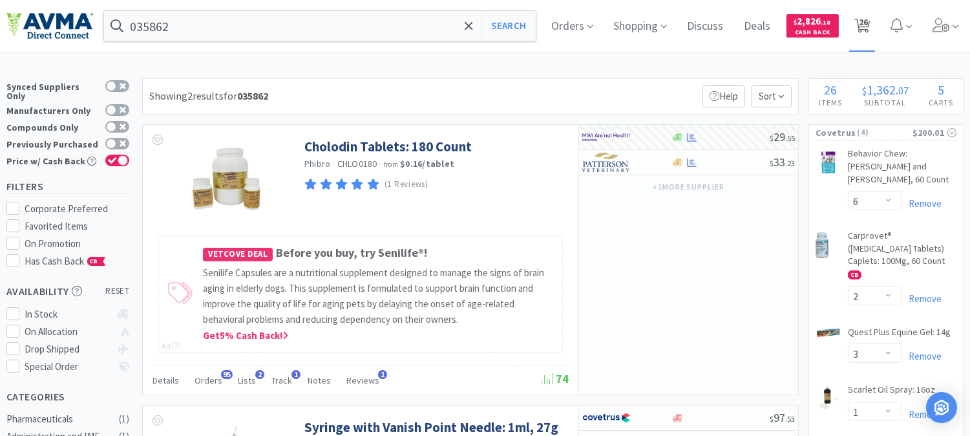
select select "1"
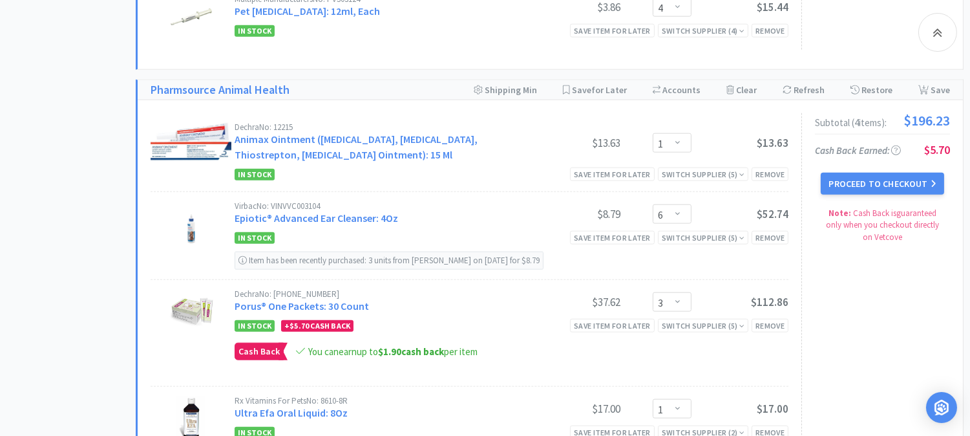
scroll to position [2656, 0]
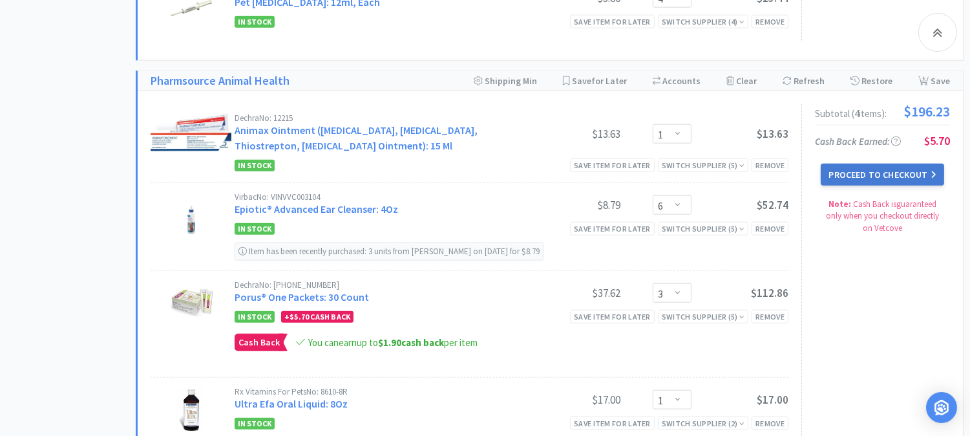
click at [882, 180] on button "Proceed to Checkout" at bounding box center [882, 174] width 123 height 22
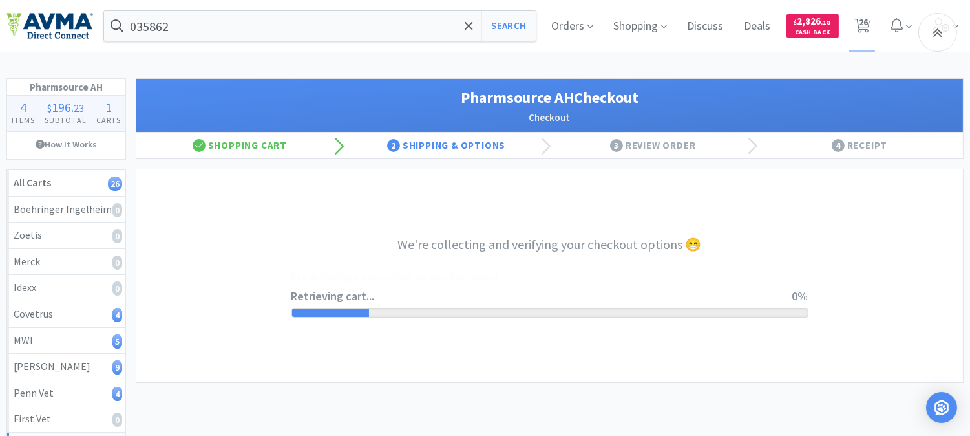
select select "1001"
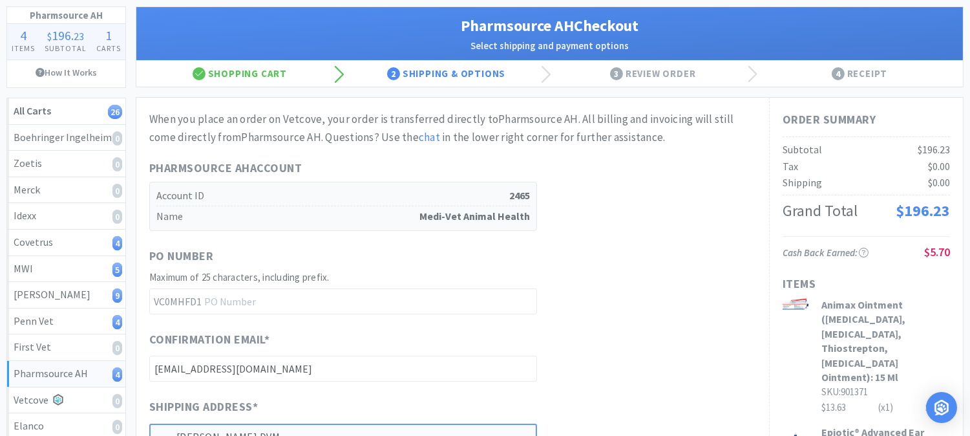
scroll to position [143, 0]
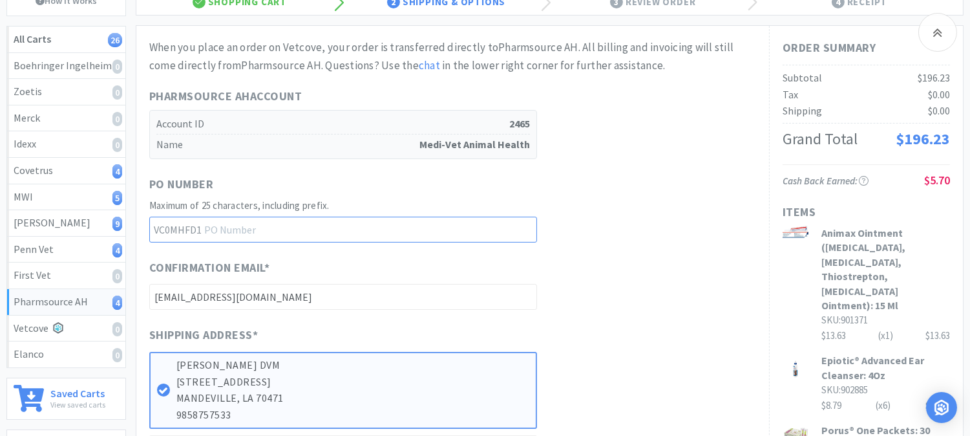
click at [262, 229] on input "text" at bounding box center [343, 229] width 388 height 26
type input "52395"
click at [582, 300] on div "Confirmation Email * kpwalker@medi-vet.com" at bounding box center [452, 284] width 607 height 52
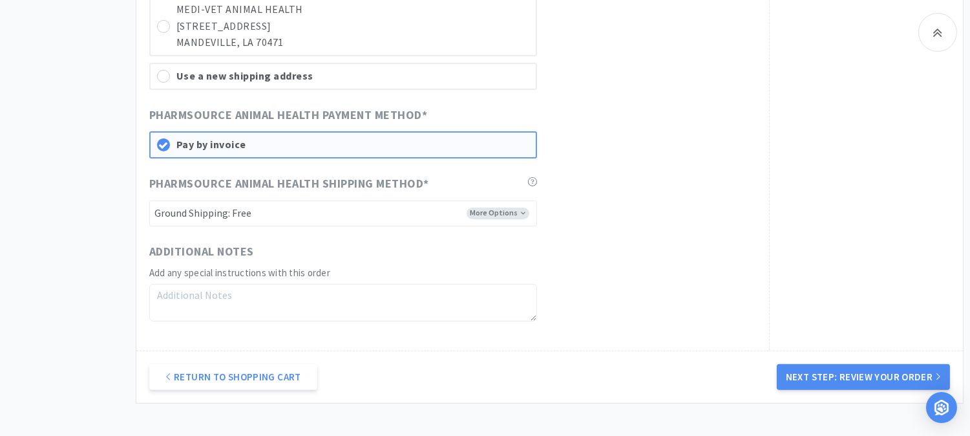
scroll to position [861, 0]
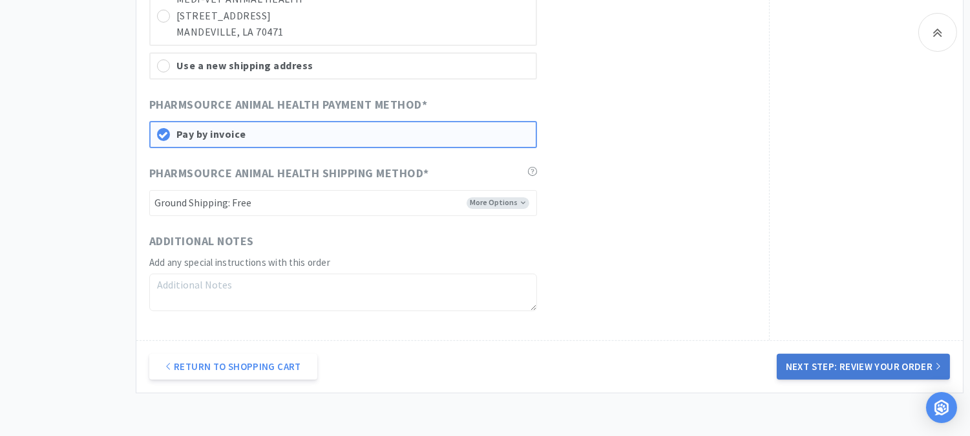
click at [872, 353] on button "Next Step: Review Your Order" at bounding box center [863, 366] width 173 height 26
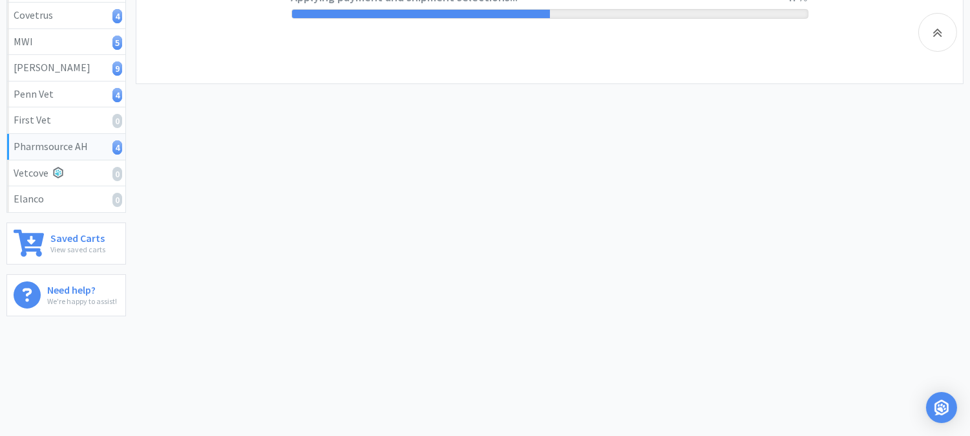
scroll to position [0, 0]
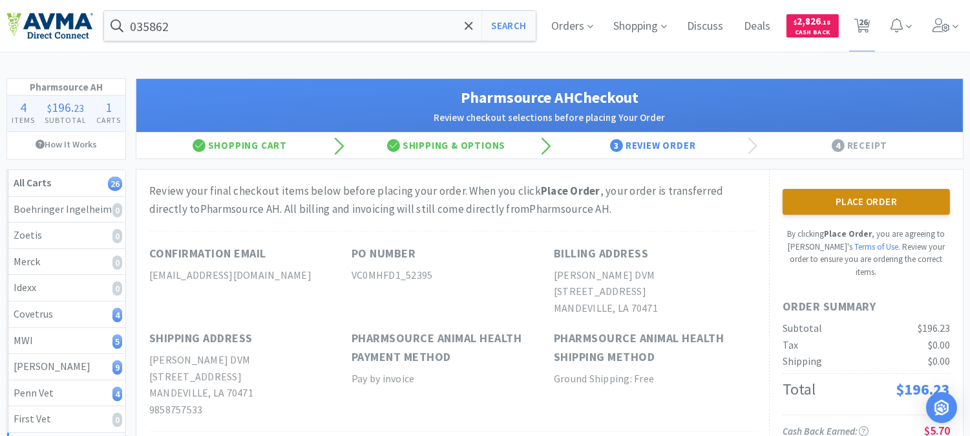
click at [882, 207] on button "Place Order" at bounding box center [866, 202] width 167 height 26
